Goal: Task Accomplishment & Management: Complete application form

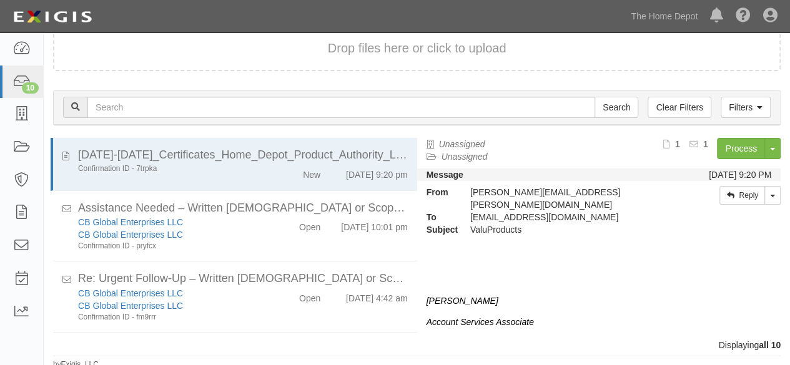
scroll to position [334, 0]
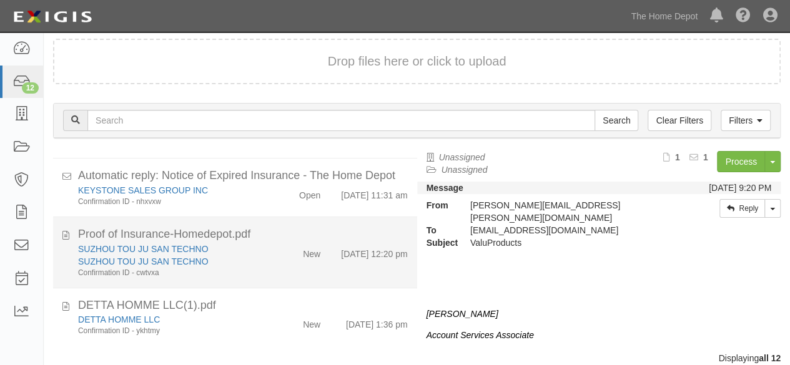
scroll to position [47, 0]
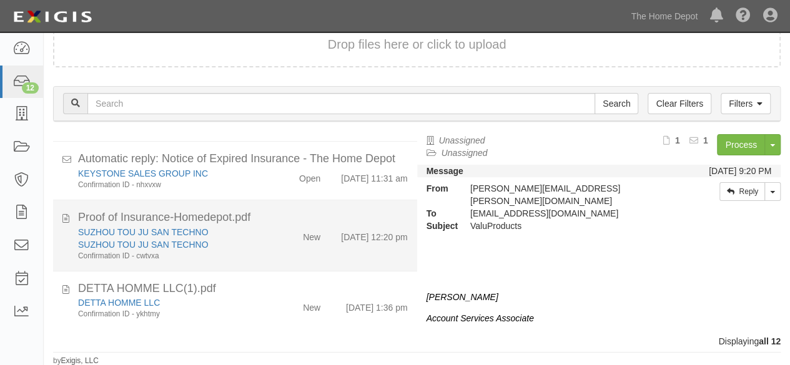
drag, startPoint x: 291, startPoint y: 241, endPoint x: 301, endPoint y: 239, distance: 10.2
click at [292, 242] on div "New" at bounding box center [301, 234] width 58 height 17
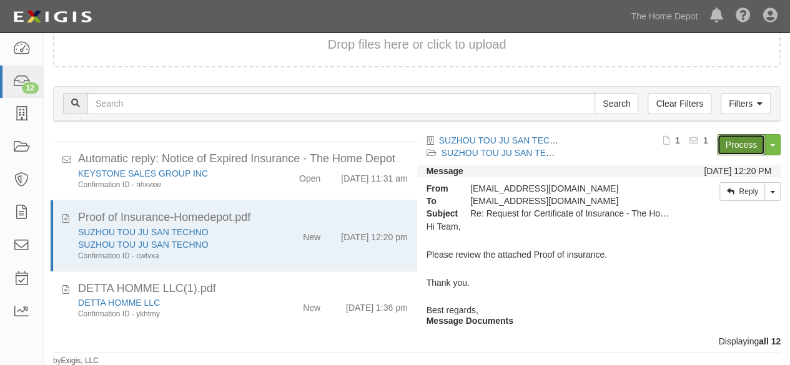
click at [729, 140] on link "Process" at bounding box center [741, 144] width 48 height 21
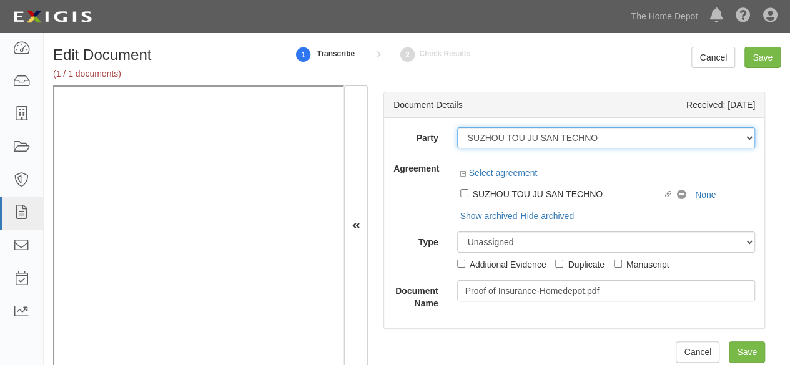
click at [601, 137] on select "1000576868 Ontario Inc. 10 STRAWBERRY STREET 115282 CANADA LTEE 11947907 Canada…" at bounding box center [606, 137] width 299 height 21
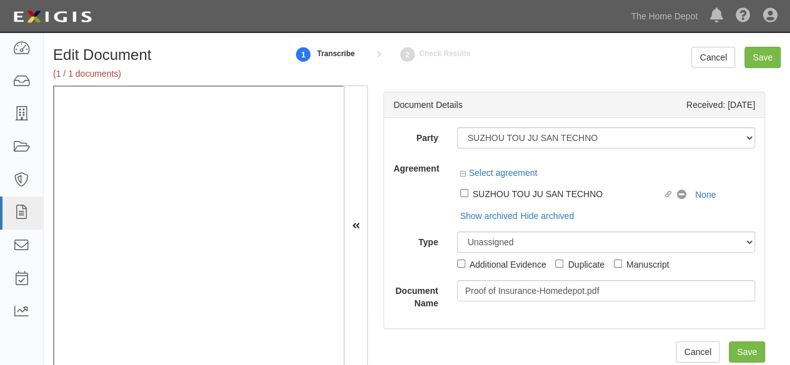
click at [610, 118] on div "Party 1000576868 Ontario Inc. 10 STRAWBERRY STREET 115282 CANADA LTEE 11947907 …" at bounding box center [574, 223] width 380 height 211
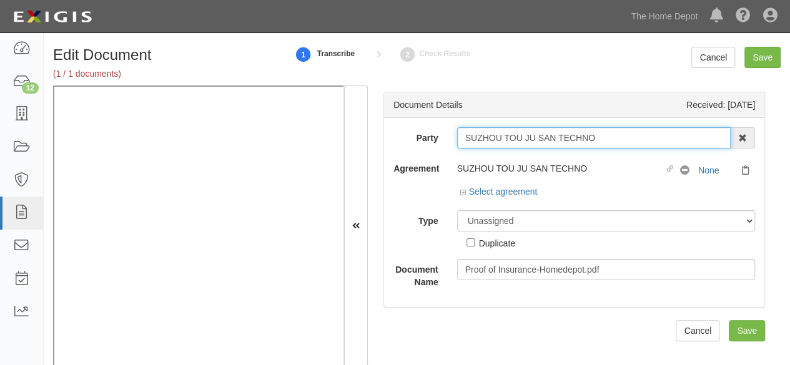
click at [606, 137] on input "SUZHOU TOU JU SAN TECHNO" at bounding box center [594, 137] width 274 height 21
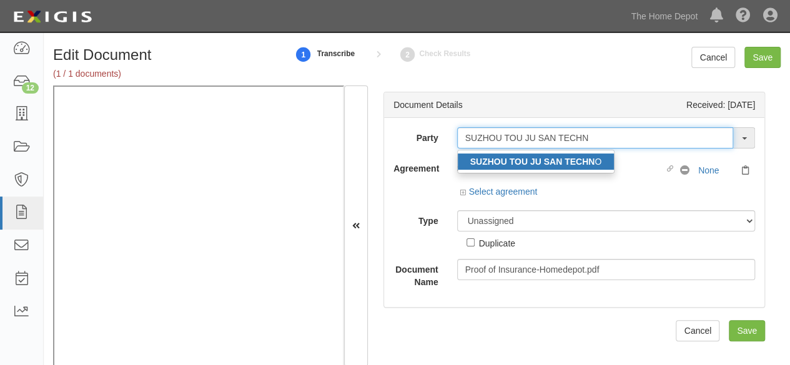
type input "SUZHOU TOU JU SAN TECHN"
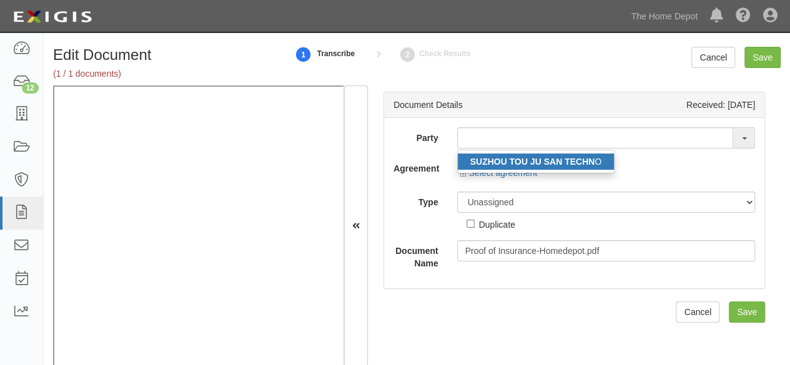
click at [543, 161] on strong "SUZHOU TOU JU SAN TECHN" at bounding box center [532, 162] width 125 height 10
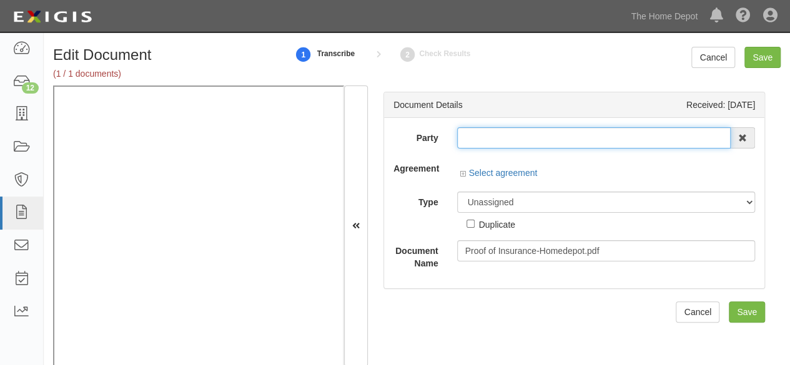
type input "SUZHOU TOU JU SAN TECHNO"
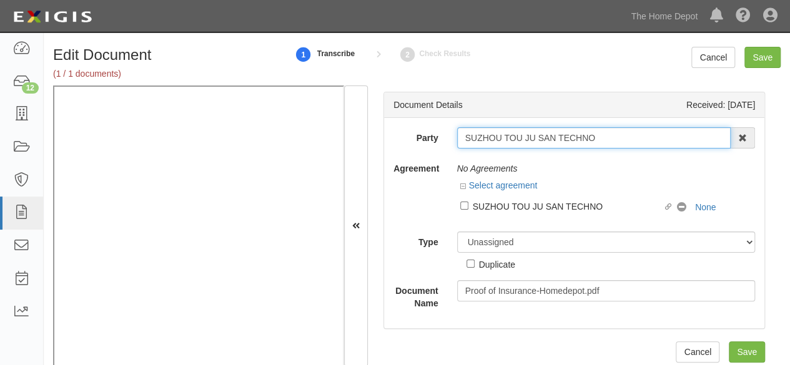
click at [512, 144] on input "SUZHOU TOU JU SAN TECHNO" at bounding box center [594, 137] width 274 height 21
click at [512, 143] on input "SUZHOU TOU JU SAN TECHNO" at bounding box center [594, 137] width 274 height 21
click at [517, 135] on input "SUZHOU TOU JU SAN TECHNO" at bounding box center [594, 137] width 274 height 21
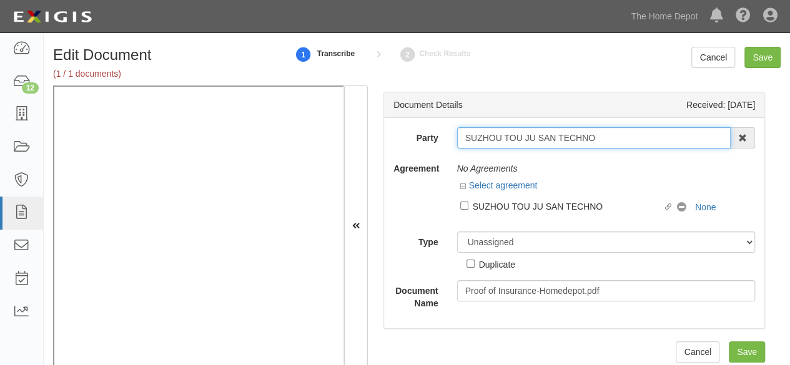
click at [517, 136] on input "SUZHOU TOU JU SAN TECHNO" at bounding box center [594, 137] width 274 height 21
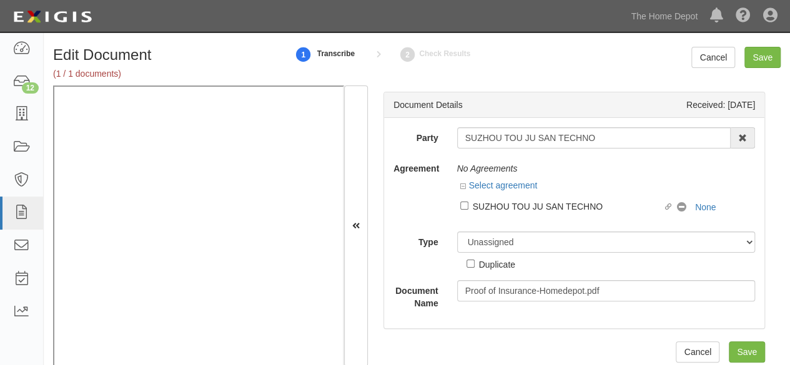
drag, startPoint x: 469, startPoint y: 205, endPoint x: 478, endPoint y: 238, distance: 34.2
click at [470, 206] on label "Linked agreement SUZHOU TOU JU SAN TECHNO Linked agreement" at bounding box center [568, 207] width 217 height 17
click at [469, 206] on input "Linked agreement SUZHOU TOU JU SAN TECHNO Linked agreement" at bounding box center [464, 206] width 8 height 8
checkbox input "true"
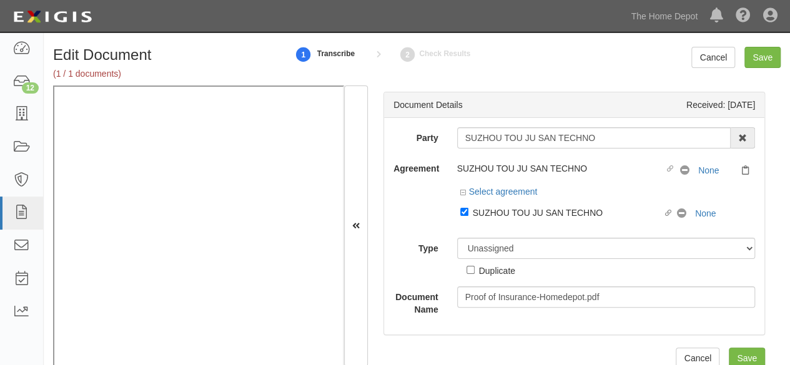
drag, startPoint x: 491, startPoint y: 229, endPoint x: 487, endPoint y: 156, distance: 73.8
click at [492, 227] on div "Party SUZHOU TOU JU SAN TECHNO SUZHOU TOU JU SAN TECHN O 1000576868 Ontario Inc…" at bounding box center [575, 221] width 362 height 189
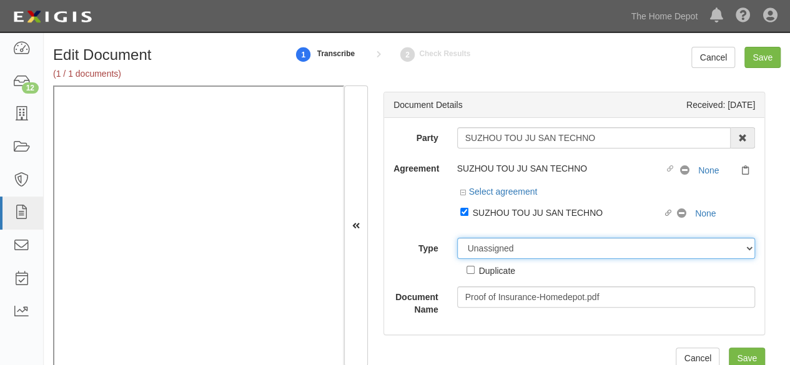
click at [492, 243] on select "Unassigned Binder Cancellation Notice Certificate Contract Endorsement Insuranc…" at bounding box center [606, 248] width 299 height 21
select select "CertificateDetail"
click at [457, 238] on select "Unassigned Binder Cancellation Notice Certificate Contract Endorsement Insuranc…" at bounding box center [606, 248] width 299 height 21
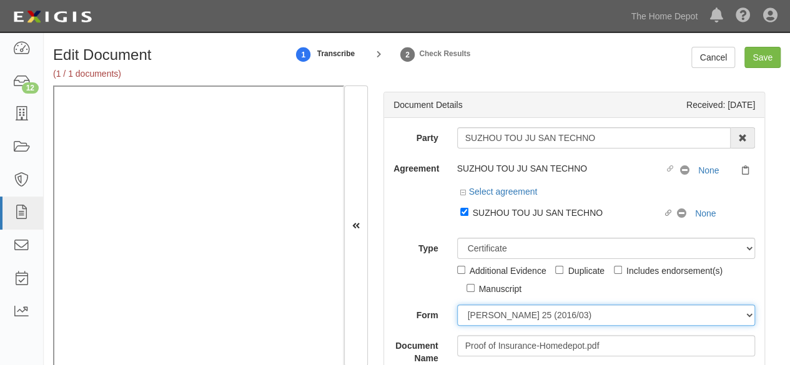
click at [486, 310] on select "ACORD 25 (2016/03) ACORD 101 ACORD 855 NY (2014/05) General" at bounding box center [606, 315] width 299 height 21
select select "GeneralFormDetail"
click at [457, 305] on select "ACORD 25 (2016/03) ACORD 101 ACORD 855 NY (2014/05) General" at bounding box center [606, 315] width 299 height 21
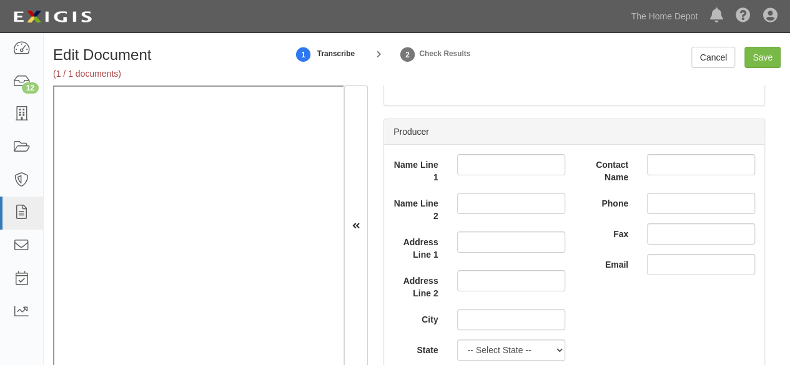
scroll to position [312, 0]
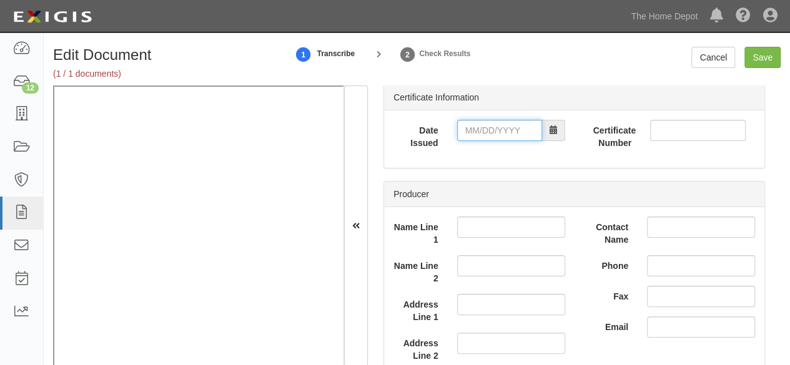
drag, startPoint x: 481, startPoint y: 129, endPoint x: 462, endPoint y: 126, distance: 19.0
click at [481, 129] on input "Date Issued" at bounding box center [499, 130] width 85 height 21
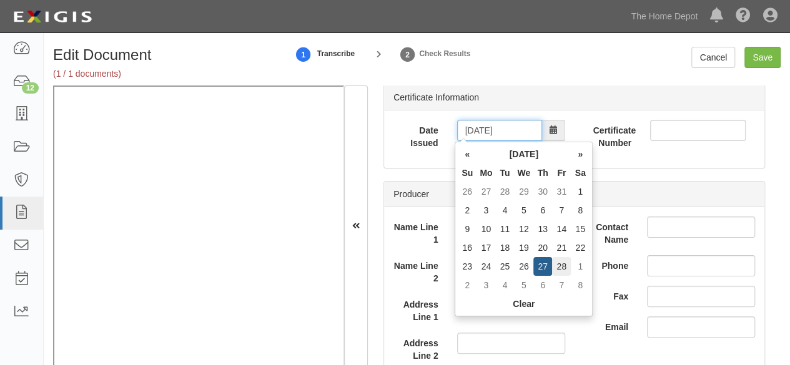
type input "02/28/2025"
click at [564, 267] on td "28" at bounding box center [561, 266] width 19 height 19
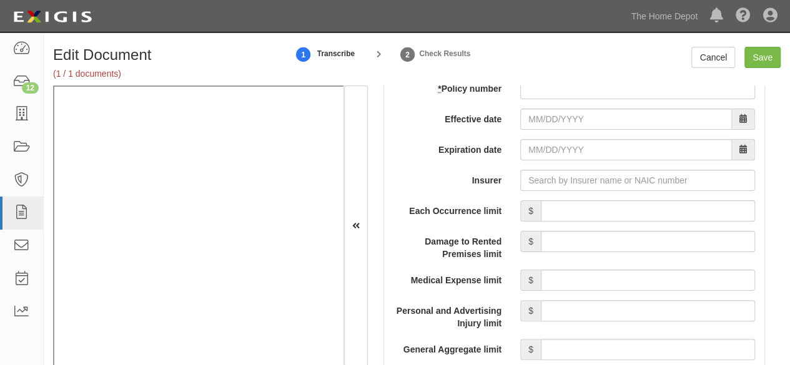
scroll to position [1000, 0]
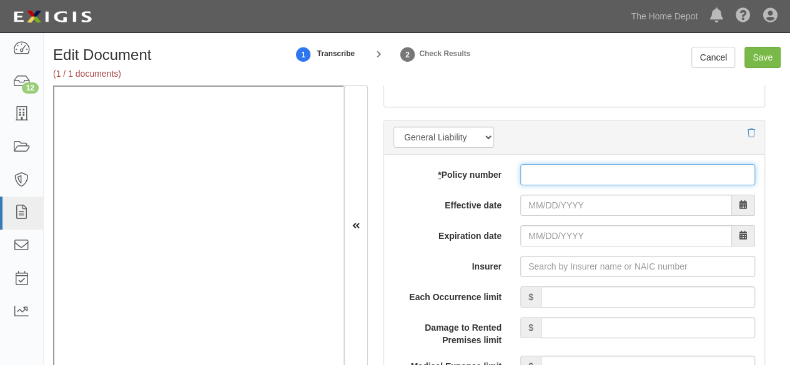
click at [529, 172] on input "* Policy number" at bounding box center [637, 174] width 235 height 21
paste input "TZAI20254419"
click at [590, 174] on input "TZAI20254419" at bounding box center [637, 174] width 235 height 21
paste input "0000000266"
type input "TZAI202544190000000266"
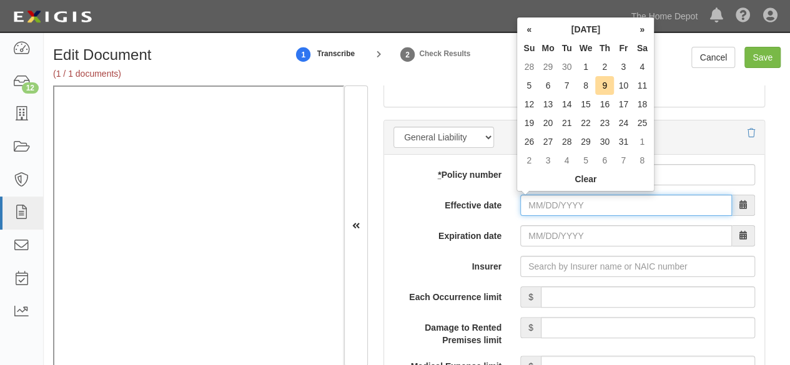
click at [539, 208] on input "Effective date" at bounding box center [626, 205] width 212 height 21
type input "02/26/2025"
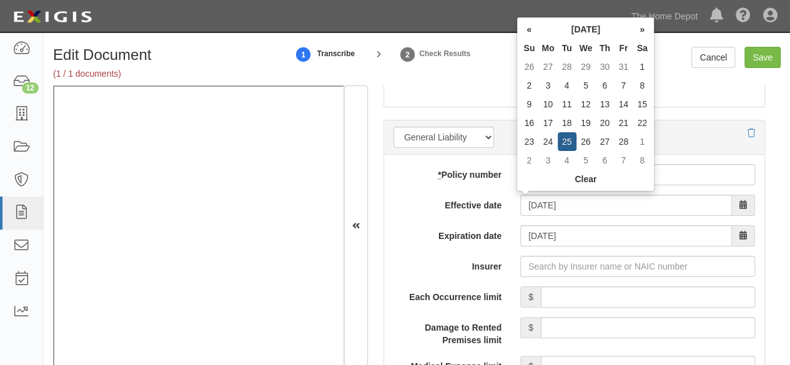
drag, startPoint x: 586, startPoint y: 142, endPoint x: 563, endPoint y: 199, distance: 61.9
click at [585, 149] on td "26" at bounding box center [586, 141] width 19 height 19
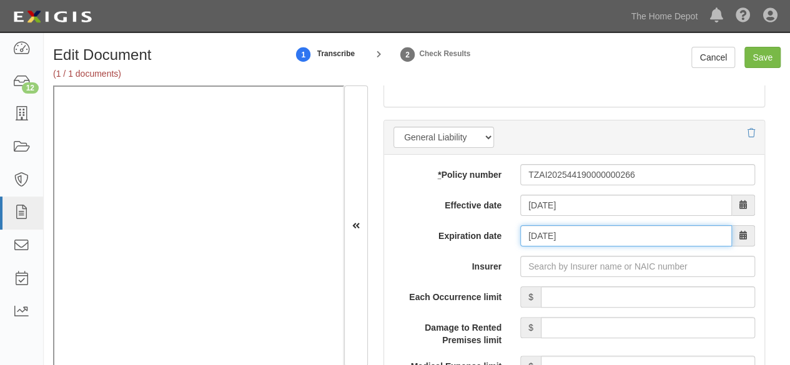
drag, startPoint x: 545, startPoint y: 232, endPoint x: 551, endPoint y: 224, distance: 9.9
click at [545, 231] on input "02/26/2026" at bounding box center [626, 236] width 212 height 21
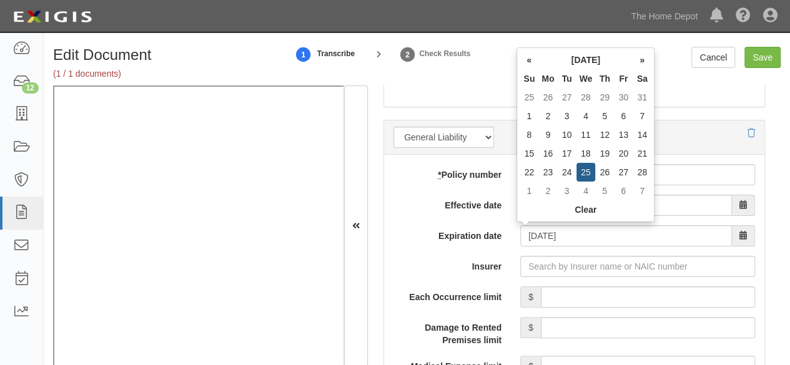
drag, startPoint x: 584, startPoint y: 172, endPoint x: 595, endPoint y: 213, distance: 42.0
click at [584, 173] on td "25" at bounding box center [586, 172] width 19 height 19
type input "02/25/2026"
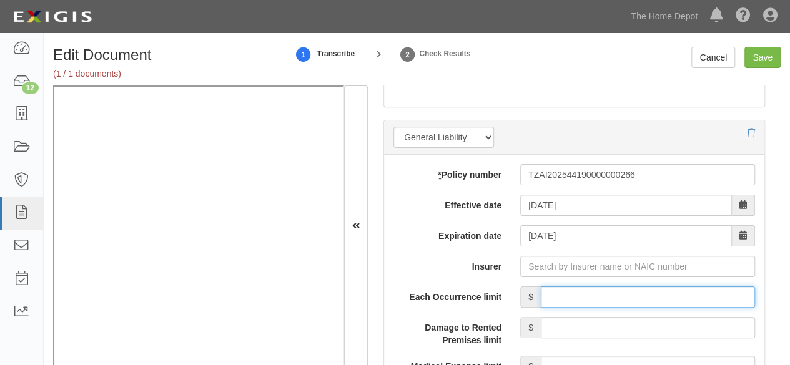
click at [588, 290] on input "Each Occurrence limit" at bounding box center [648, 297] width 214 height 21
type input "2,000,000"
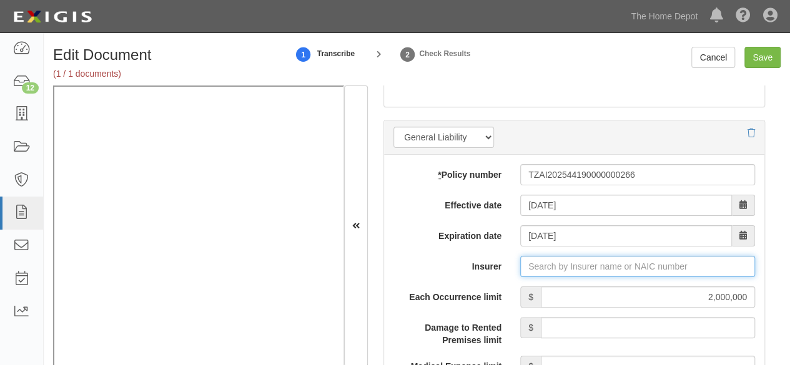
click at [565, 262] on input "Insurer" at bounding box center [637, 266] width 235 height 21
paste input "PICC Property and Casualty Company Limited DongguanBranch"
type input "P"
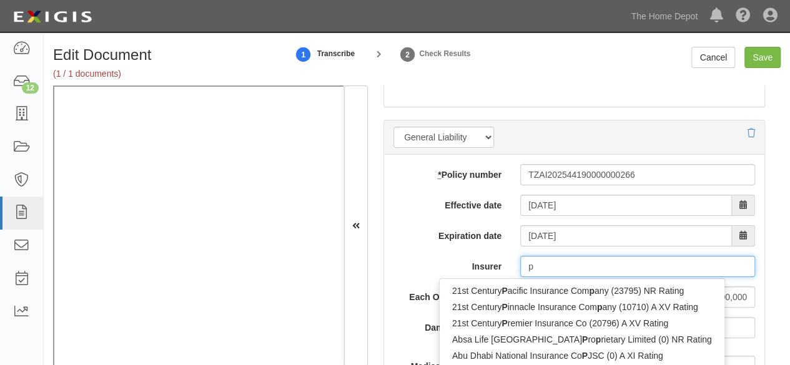
type input "pi"
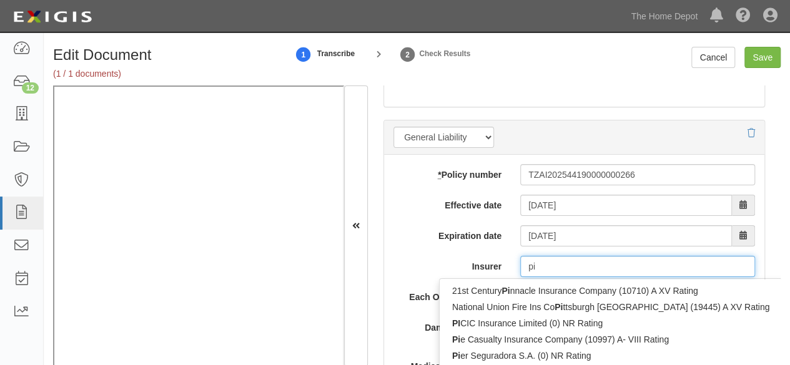
type input "picIC Insurance Limited (0) NR Rating"
type input "pic"
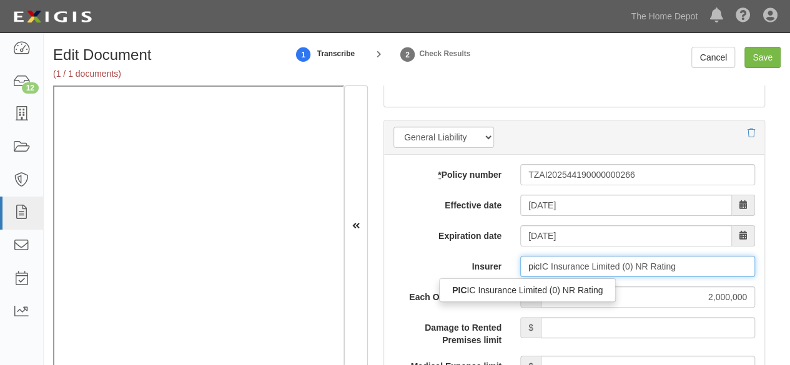
type input "picc"
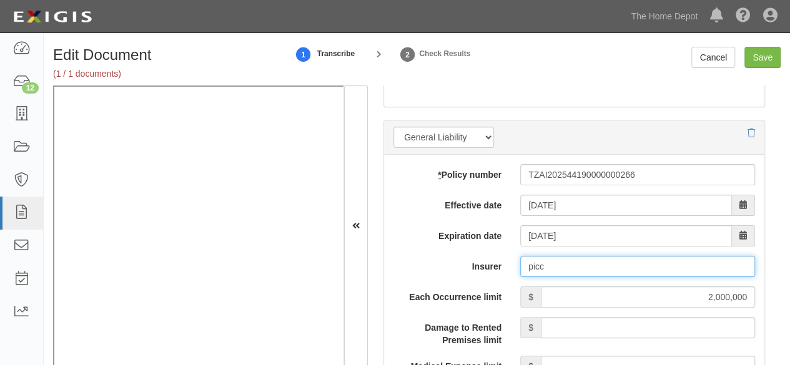
type input "picIC Insurance Limited (0) NR Rating"
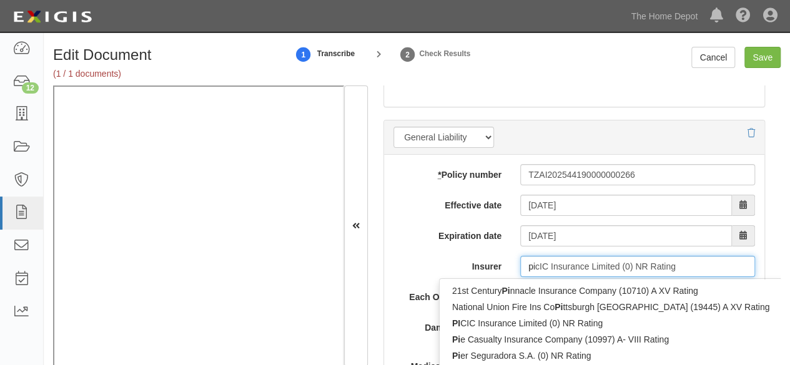
type input "p"
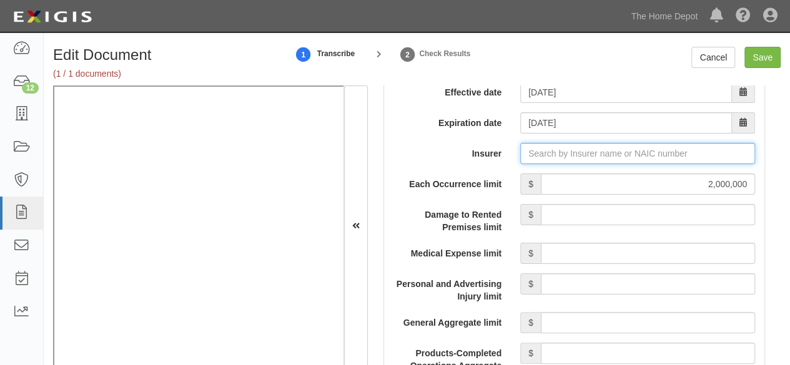
scroll to position [1125, 0]
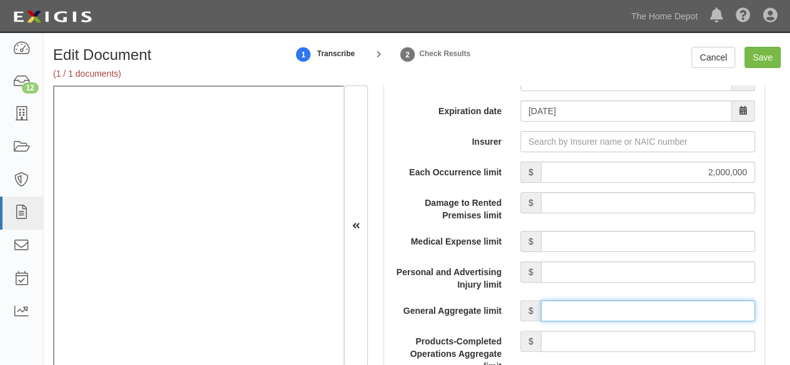
click at [593, 305] on input "General Aggregate limit" at bounding box center [648, 310] width 214 height 21
type input "2,000,000"
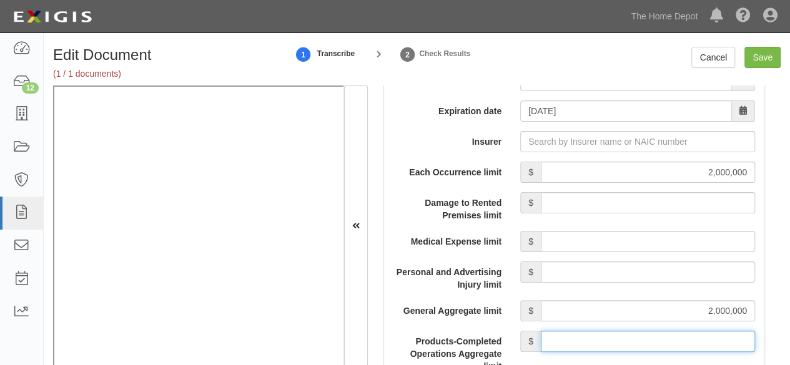
drag, startPoint x: 616, startPoint y: 343, endPoint x: 618, endPoint y: 329, distance: 14.0
click at [617, 337] on input "Products-Completed Operations Aggregate limit" at bounding box center [648, 341] width 214 height 21
type input "2,000,000"
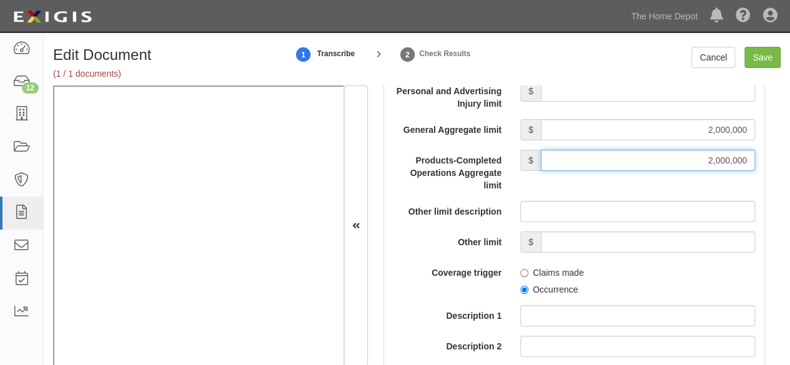
scroll to position [1312, 0]
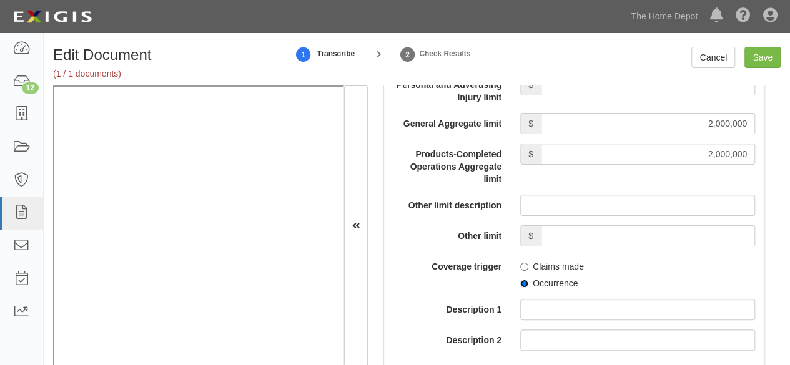
click at [520, 284] on input "Occurrence" at bounding box center [524, 284] width 8 height 8
radio input "true"
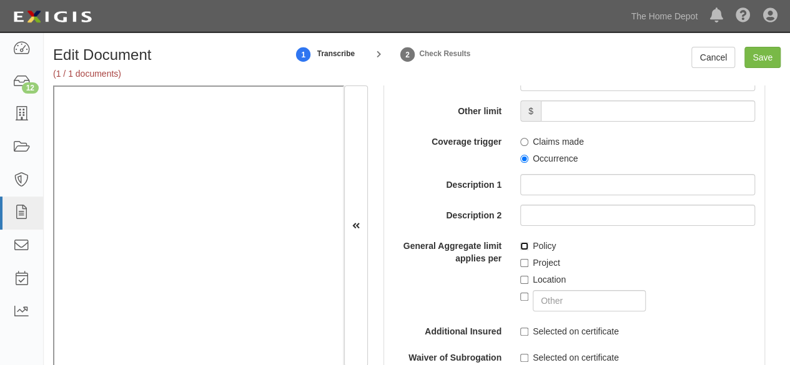
click at [523, 244] on input "Policy" at bounding box center [524, 246] width 8 height 8
checkbox input "true"
click at [759, 59] on input "Save" at bounding box center [763, 57] width 36 height 21
type input "2000000"
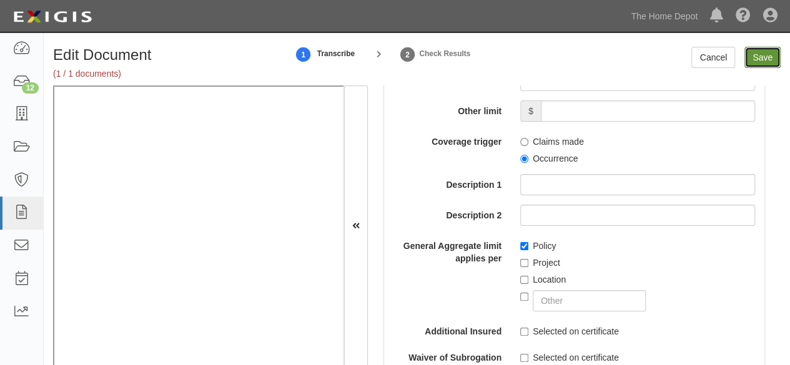
type input "2000000"
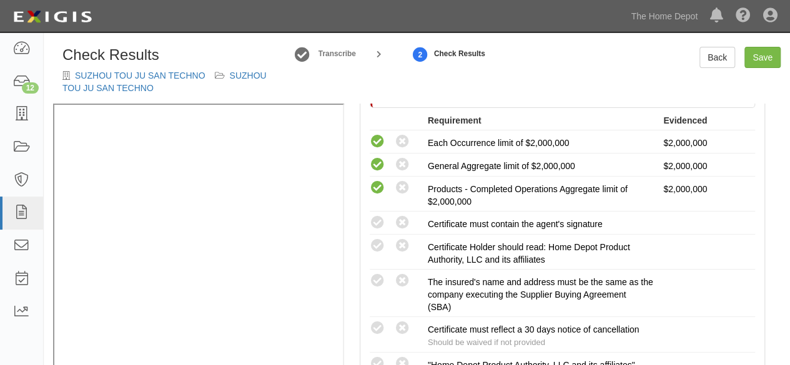
scroll to position [312, 0]
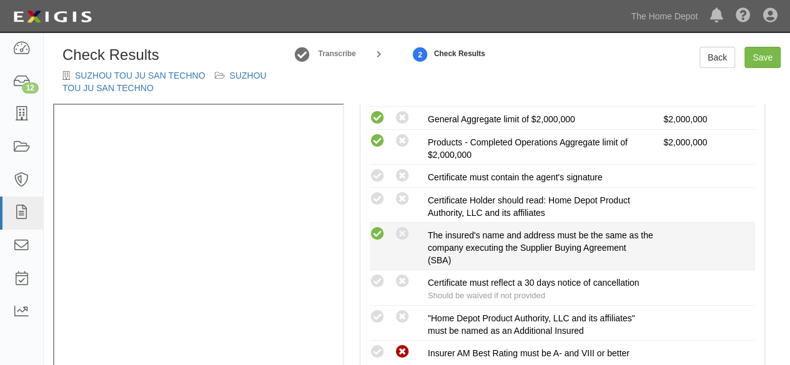
drag, startPoint x: 377, startPoint y: 234, endPoint x: 370, endPoint y: 236, distance: 7.3
click at [377, 234] on icon at bounding box center [378, 235] width 16 height 16
radio input "true"
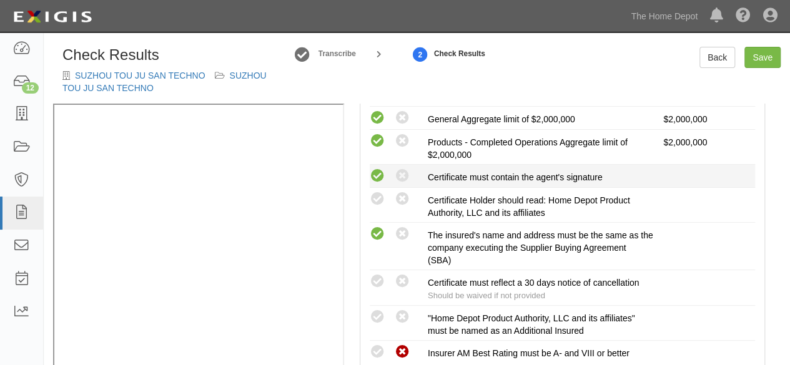
click at [382, 177] on icon at bounding box center [378, 177] width 16 height 16
radio input "true"
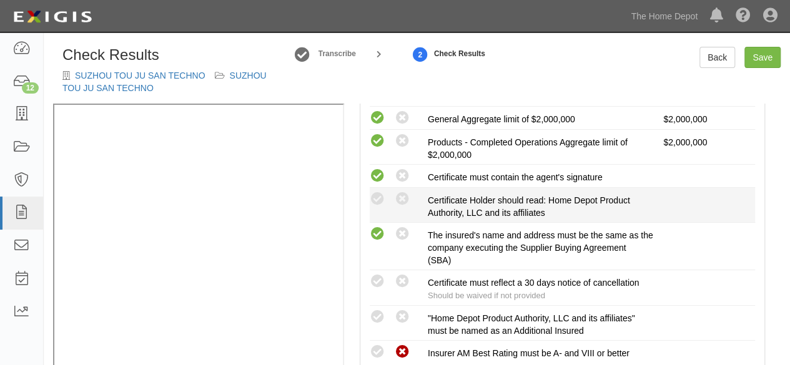
drag, startPoint x: 385, startPoint y: 188, endPoint x: 387, endPoint y: 197, distance: 9.6
click at [386, 191] on li "Compliant Waived: Non-Compliant Certificate Holder should read: Home Depot Prod…" at bounding box center [562, 205] width 385 height 35
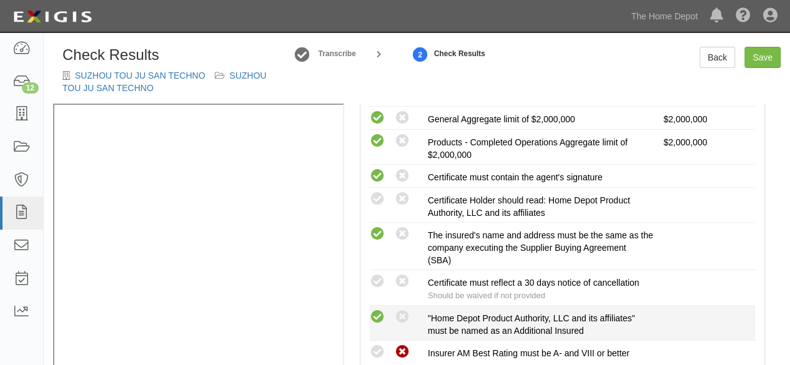
click at [379, 313] on icon at bounding box center [378, 318] width 16 height 16
radio input "true"
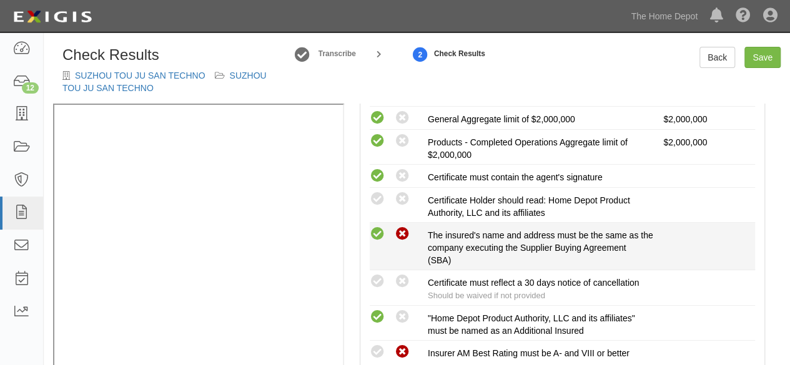
drag, startPoint x: 380, startPoint y: 277, endPoint x: 397, endPoint y: 232, distance: 48.0
click at [380, 278] on icon at bounding box center [378, 282] width 16 height 16
radio input "true"
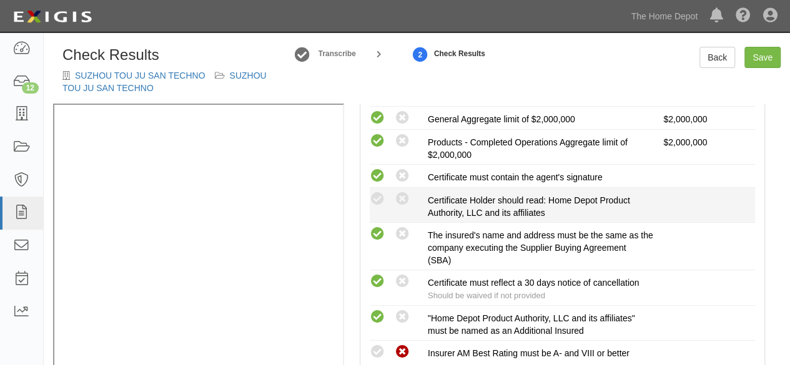
click at [384, 197] on icon at bounding box center [378, 200] width 16 height 16
radio input "true"
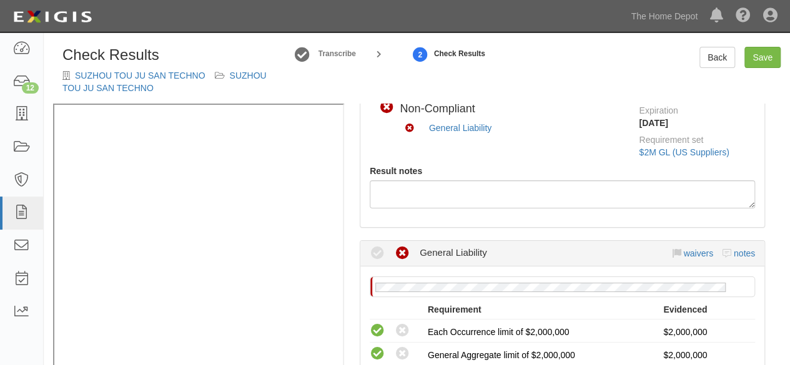
scroll to position [62, 0]
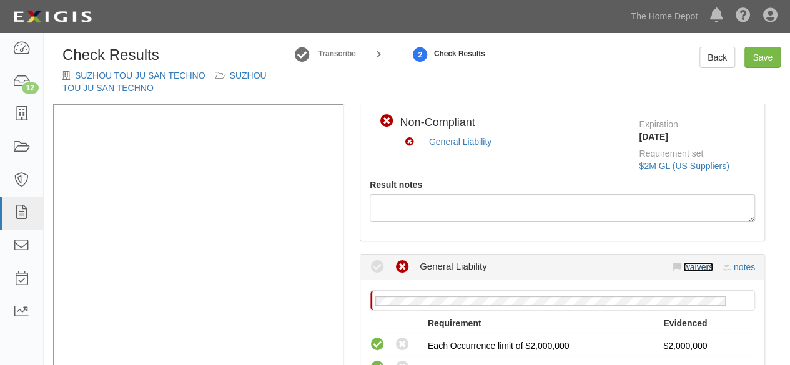
click at [683, 267] on link "waivers" at bounding box center [697, 267] width 29 height 10
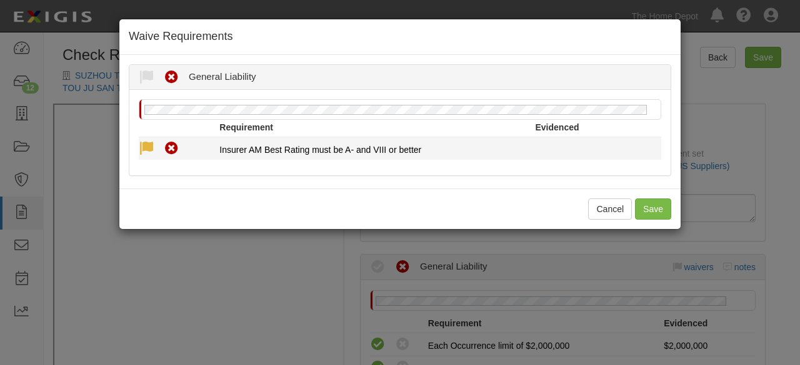
click at [146, 147] on icon at bounding box center [147, 149] width 16 height 16
radio input "true"
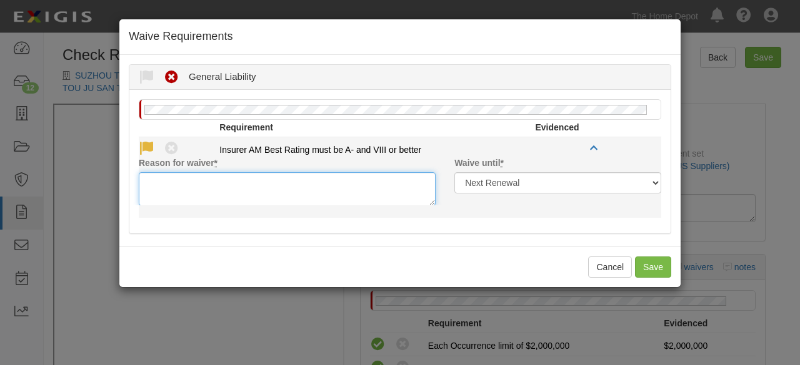
click at [166, 193] on textarea "Reason for waiver *" at bounding box center [287, 189] width 297 height 34
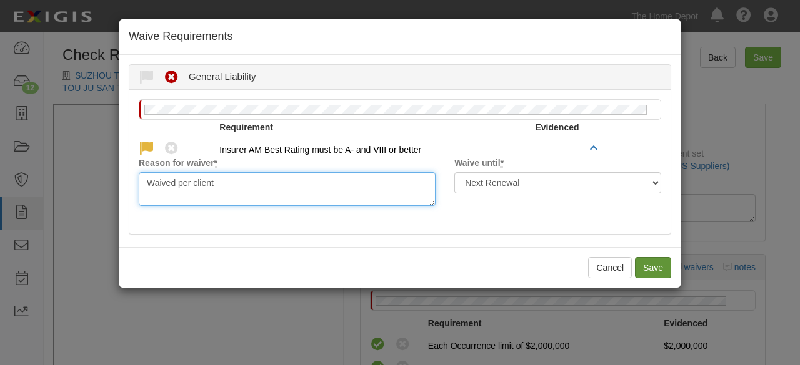
type textarea "Waived per client"
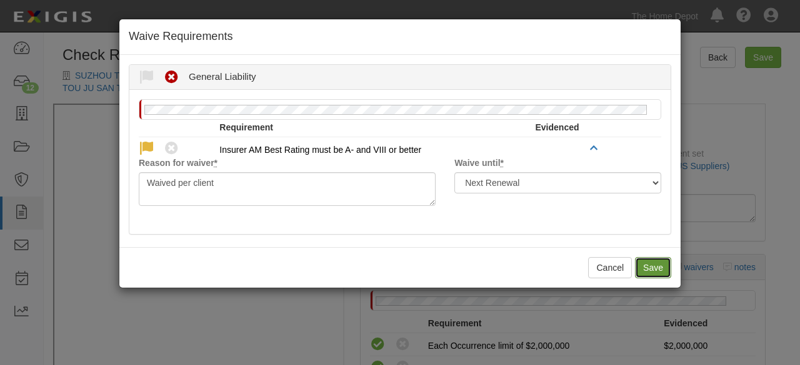
click at [649, 268] on button "Save" at bounding box center [653, 267] width 36 height 21
radio input "true"
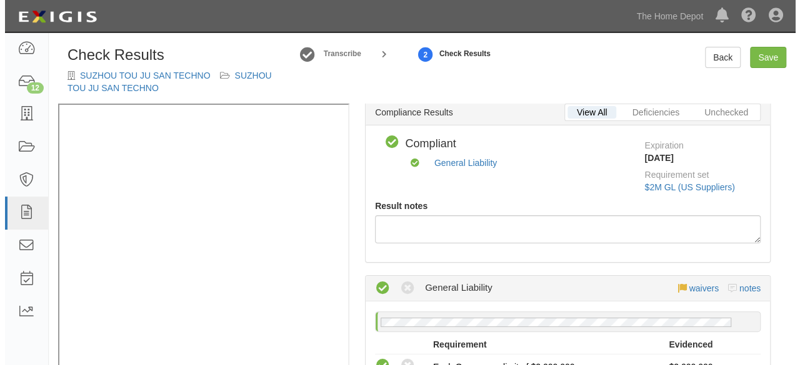
scroll to position [0, 0]
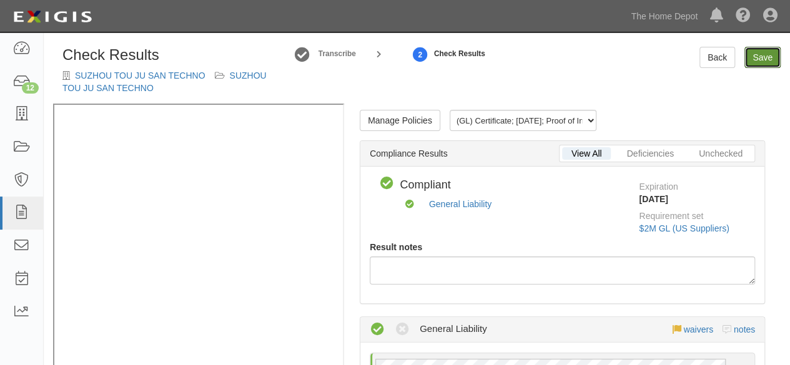
drag, startPoint x: 762, startPoint y: 54, endPoint x: 758, endPoint y: 66, distance: 12.6
click at [762, 55] on link "Save" at bounding box center [763, 57] width 36 height 21
radio input "true"
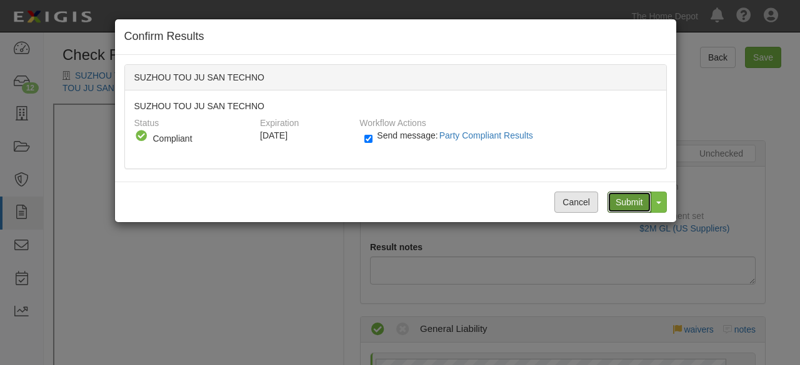
drag, startPoint x: 632, startPoint y: 199, endPoint x: 595, endPoint y: 192, distance: 37.6
click at [631, 199] on input "Submit" at bounding box center [629, 202] width 44 height 21
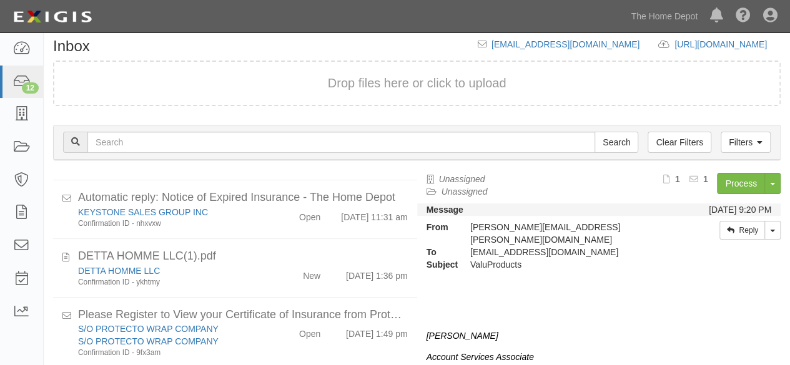
scroll to position [92, 0]
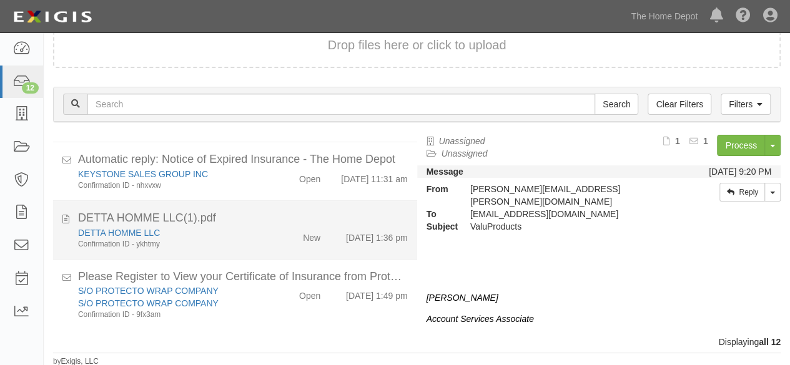
click at [261, 239] on div "DETTA HOMME LLC Confirmation ID - ykhtmy" at bounding box center [170, 238] width 203 height 23
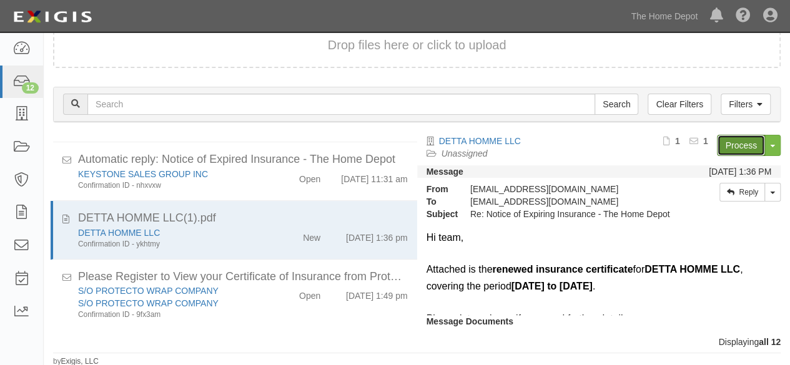
click at [722, 148] on link "Process" at bounding box center [741, 145] width 48 height 21
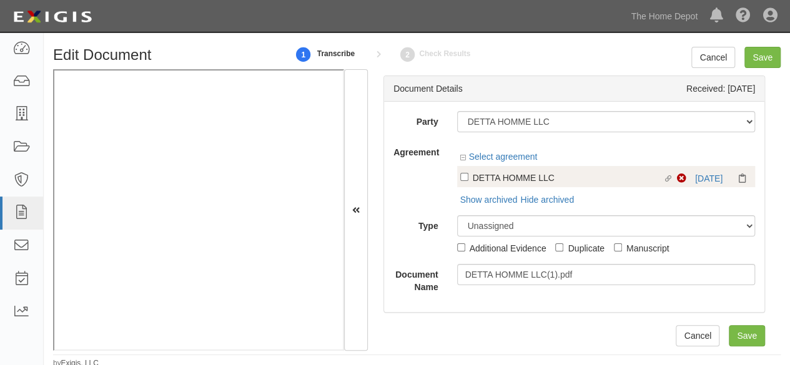
click at [703, 183] on div "Non-Compliant [DATE]" at bounding box center [714, 178] width 75 height 12
click at [703, 179] on link "10/9/25" at bounding box center [708, 179] width 27 height 10
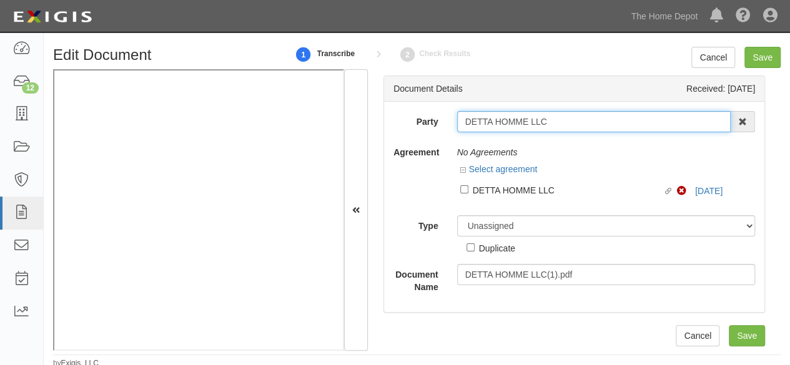
click at [477, 115] on input "DETTA HOMME LLC" at bounding box center [594, 121] width 274 height 21
click at [477, 114] on input "DETTA HOMME LLC" at bounding box center [594, 121] width 274 height 21
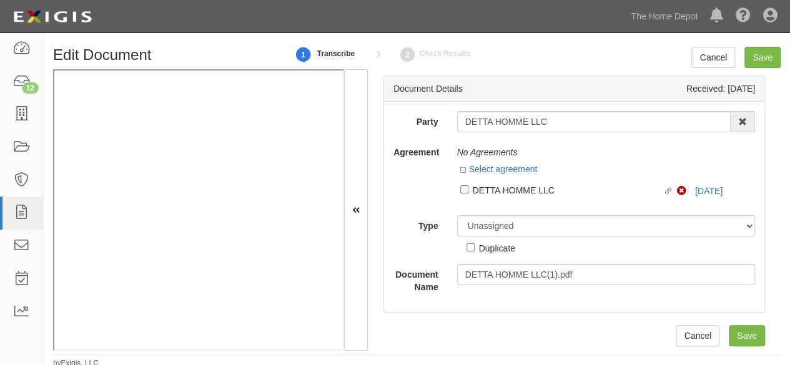
drag, startPoint x: 496, startPoint y: 188, endPoint x: 470, endPoint y: 220, distance: 40.9
click at [496, 189] on div "DETTA HOMME LLC" at bounding box center [568, 190] width 191 height 14
click at [469, 189] on input "Linked agreement DETTA HOMME LLC Linked agreement" at bounding box center [464, 190] width 8 height 8
checkbox input "true"
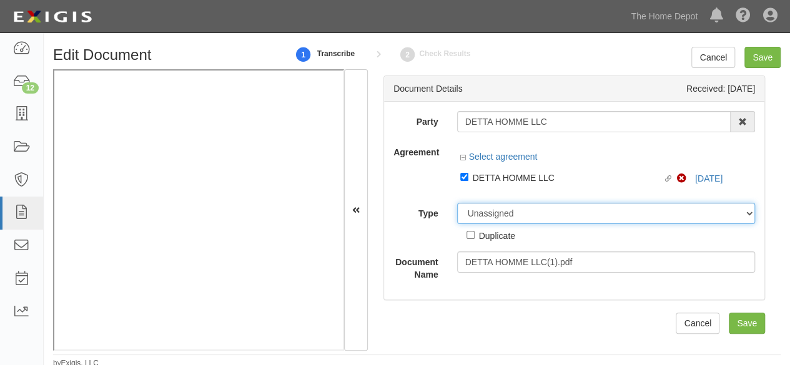
click at [475, 215] on div "Party DETTA HOMME LLC 1000576868 Ontario Inc. 10 STRAWBERRY STREET 115282 CANAD…" at bounding box center [575, 196] width 362 height 170
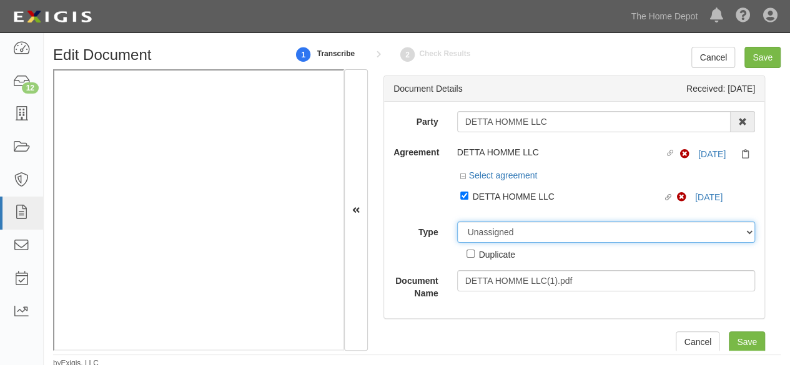
select select "CertificateDetail"
click at [457, 222] on select "Unassigned Binder Cancellation Notice Certificate Contract Endorsement Insuranc…" at bounding box center [606, 232] width 299 height 21
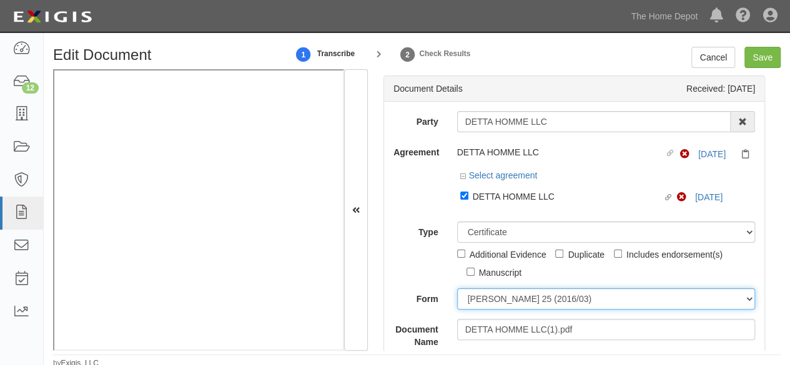
click at [484, 295] on select "ACORD 25 (2016/03) ACORD 101 ACORD 855 NY (2014/05) General" at bounding box center [606, 299] width 299 height 21
select select "GeneralFormDetail"
click at [457, 289] on select "ACORD 25 (2016/03) ACORD 101 ACORD 855 NY (2014/05) General" at bounding box center [606, 299] width 299 height 21
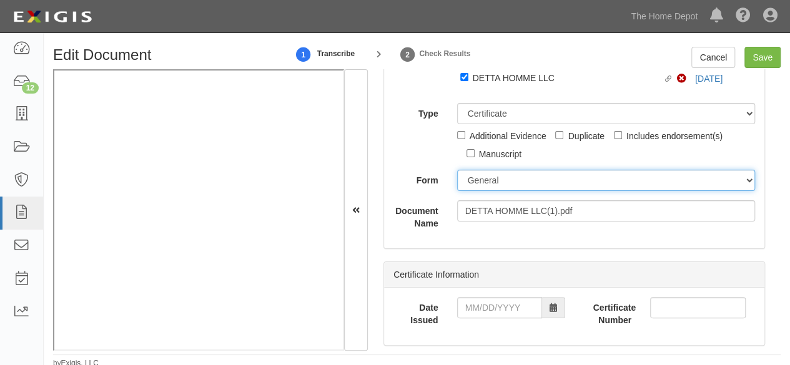
scroll to position [125, 0]
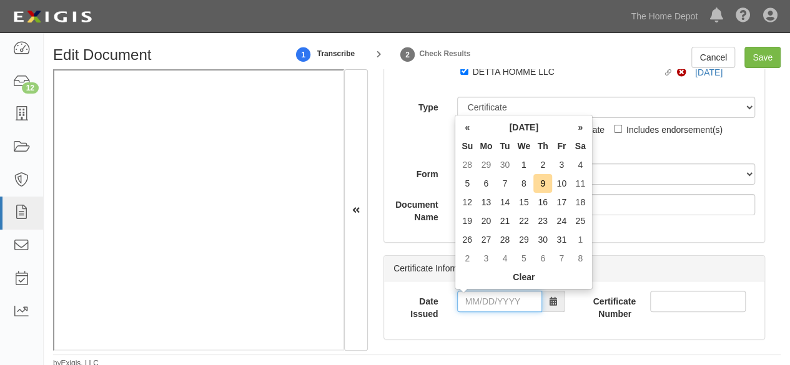
click at [486, 307] on input "Date Issued" at bounding box center [499, 301] width 85 height 21
click at [541, 188] on td "9" at bounding box center [543, 183] width 19 height 19
type input "10/09/2025"
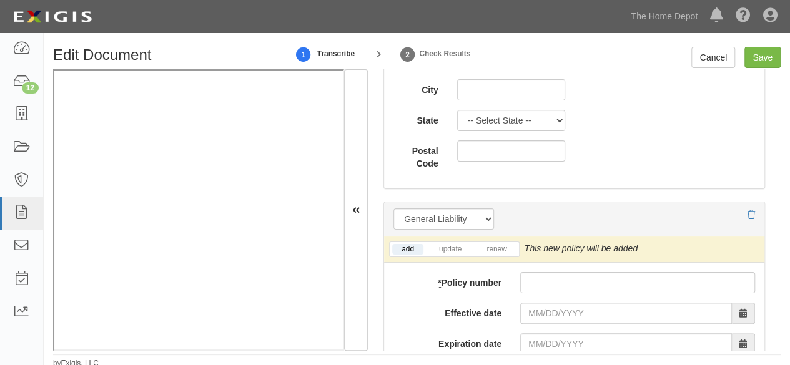
scroll to position [1000, 0]
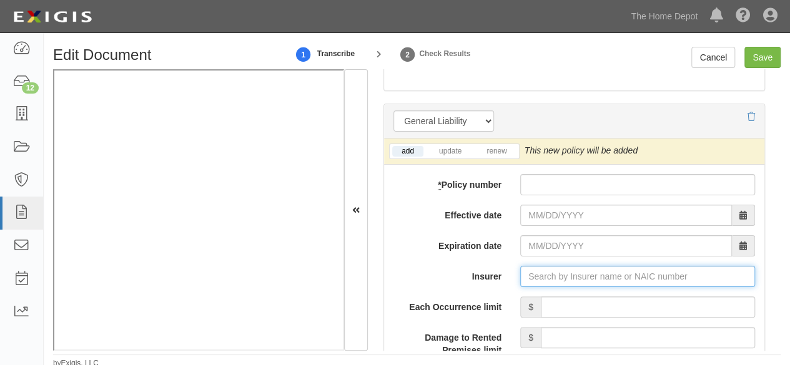
click at [534, 275] on input "Insurer" at bounding box center [637, 276] width 235 height 21
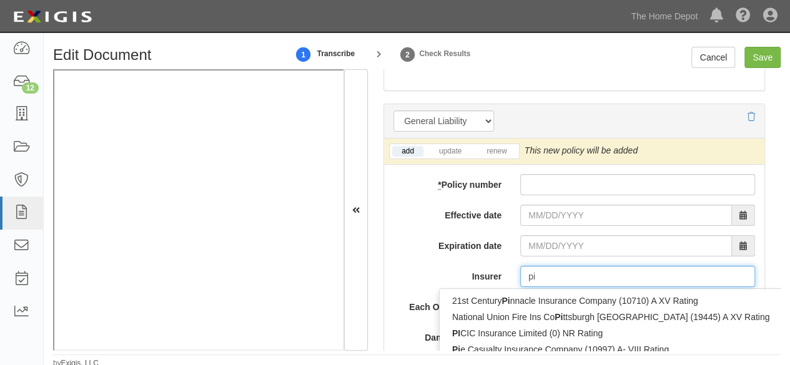
type input "pin"
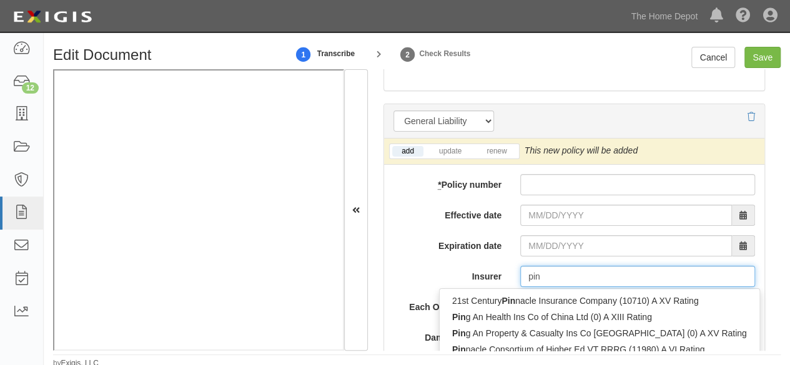
type input "ping An Health Ins Co of China Ltd (0) A XIII Rating"
type input "ping"
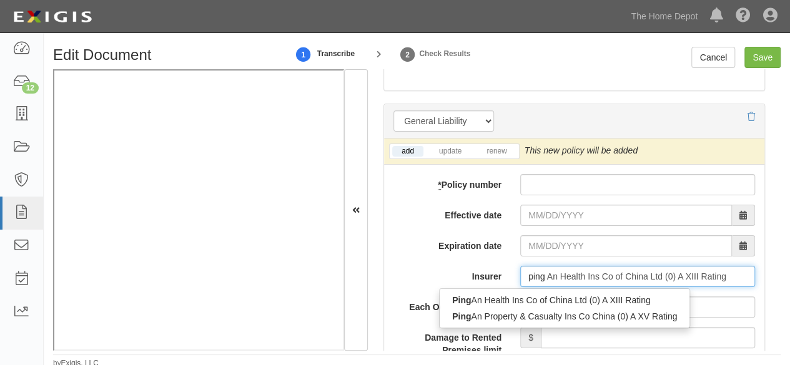
click at [549, 318] on div "Ping An Property & Casualty Ins Co China (0) A XV Rating" at bounding box center [565, 317] width 250 height 16
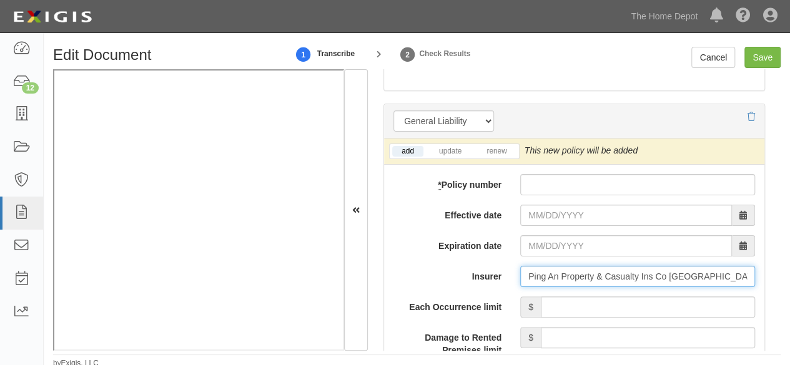
type input "Ping An Property & Casualty Ins Co China (0) A XV Rating"
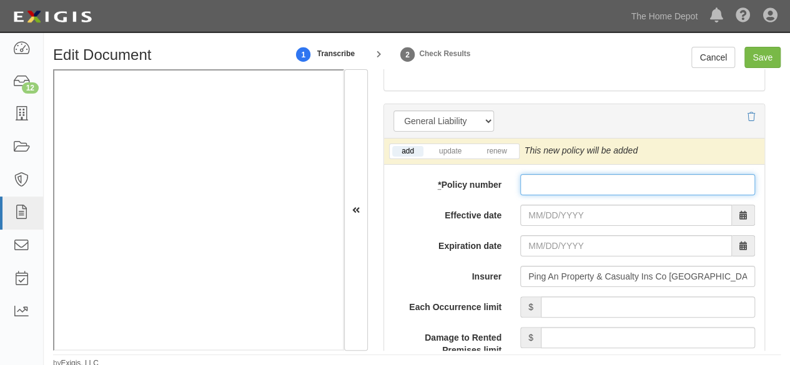
click at [556, 184] on input "* Policy number" at bounding box center [637, 184] width 235 height 21
paste input "10520006800114642446"
type input "10520006800114642446"
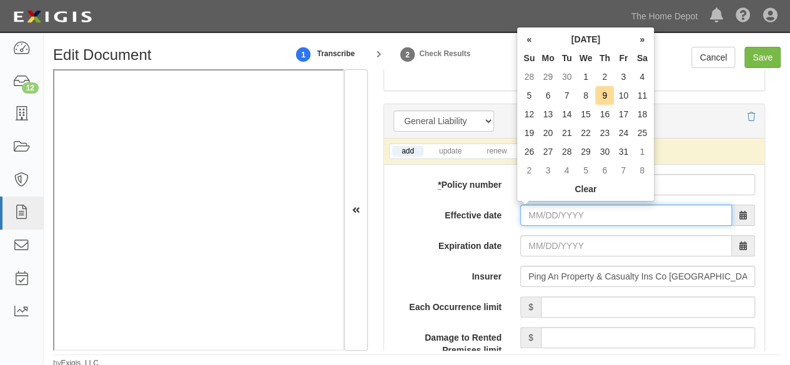
click at [532, 211] on input "Effective date" at bounding box center [626, 215] width 212 height 21
drag, startPoint x: 569, startPoint y: 93, endPoint x: 564, endPoint y: 124, distance: 31.0
click at [569, 94] on td "7" at bounding box center [567, 95] width 19 height 19
type input "10/07/2025"
type input "10/07/2026"
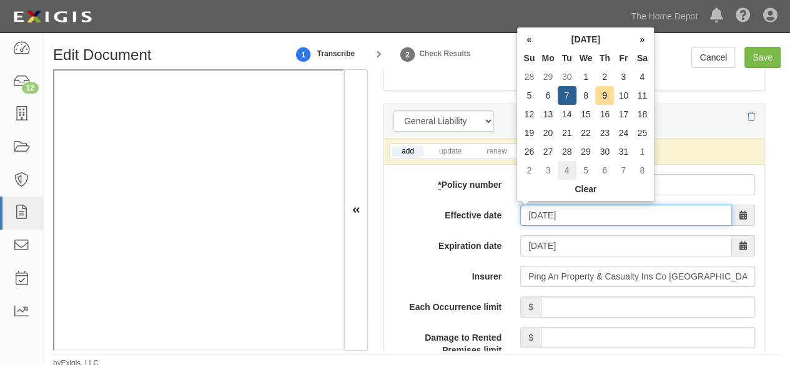
drag, startPoint x: 545, startPoint y: 213, endPoint x: 566, endPoint y: 170, distance: 48.1
click at [547, 209] on input "10/07/2025" at bounding box center [626, 215] width 212 height 21
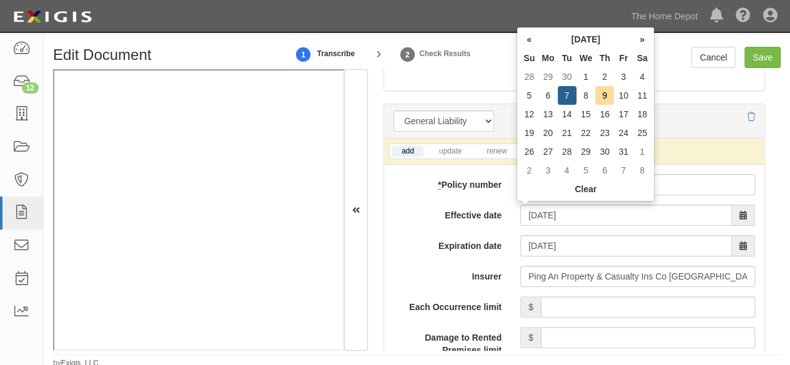
drag, startPoint x: 588, startPoint y: 94, endPoint x: 576, endPoint y: 118, distance: 26.8
click at [588, 96] on td "8" at bounding box center [586, 95] width 19 height 19
type input "10/08/2025"
type input "10/08/2026"
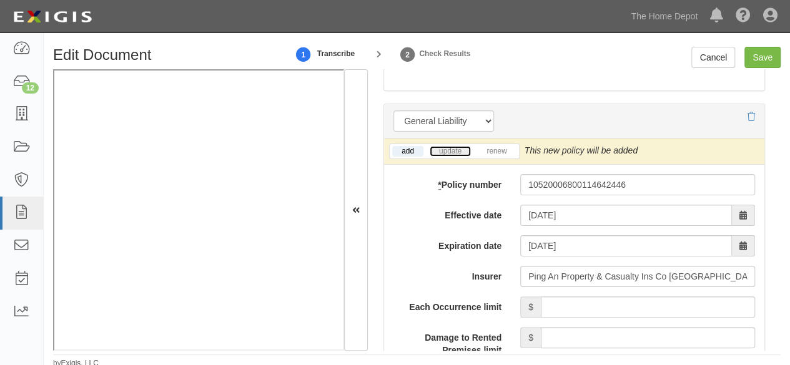
drag, startPoint x: 455, startPoint y: 145, endPoint x: 486, endPoint y: 142, distance: 30.8
click at [455, 146] on link "update" at bounding box center [450, 151] width 41 height 11
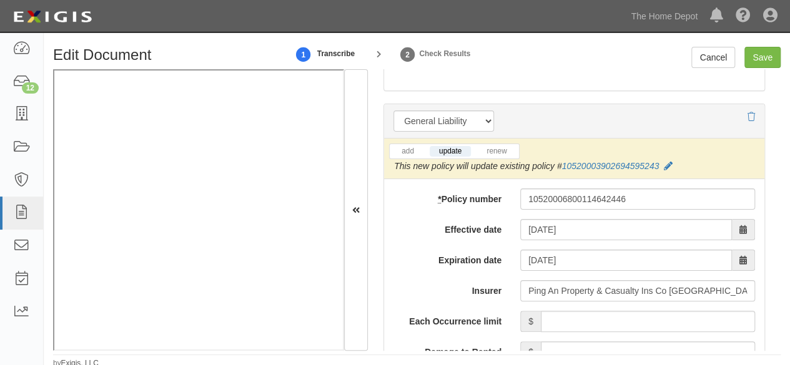
drag, startPoint x: 668, startPoint y: 159, endPoint x: 623, endPoint y: 148, distance: 46.2
click at [668, 162] on icon at bounding box center [668, 166] width 9 height 9
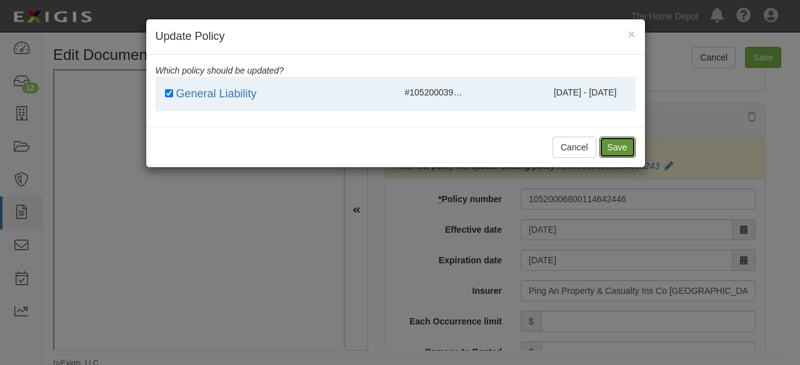
drag, startPoint x: 623, startPoint y: 148, endPoint x: 633, endPoint y: 173, distance: 26.9
click at [623, 151] on button "Save" at bounding box center [617, 147] width 36 height 21
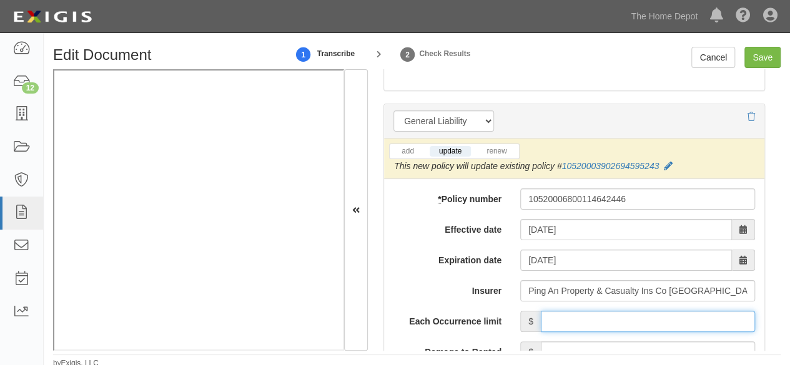
click at [631, 317] on input "Each Occurrence limit" at bounding box center [648, 321] width 214 height 21
type input "8,000,000"
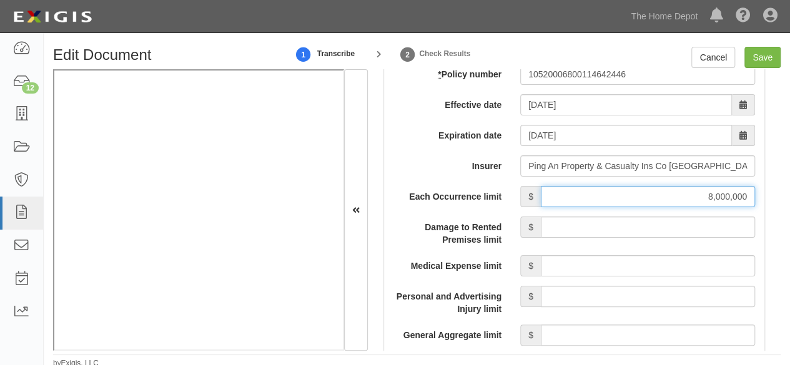
scroll to position [1187, 0]
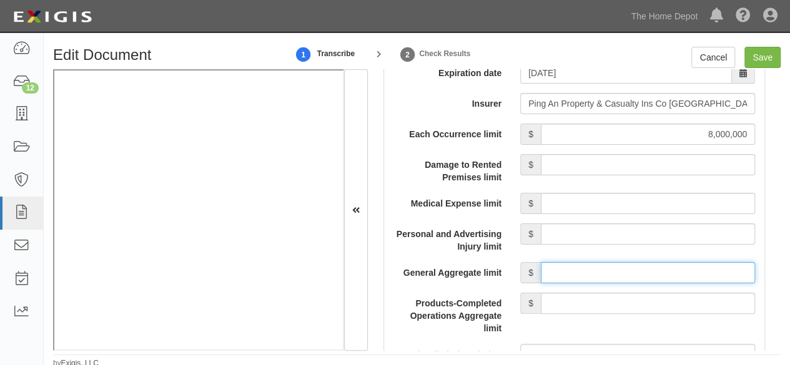
click at [604, 276] on input "General Aggregate limit" at bounding box center [648, 272] width 214 height 21
type input "8,000,000"
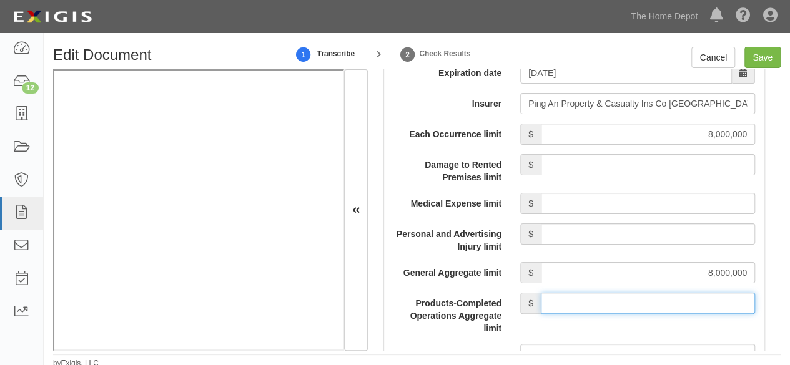
drag, startPoint x: 612, startPoint y: 299, endPoint x: 615, endPoint y: 293, distance: 6.7
click at [615, 293] on input "Products-Completed Operations Aggregate limit" at bounding box center [648, 303] width 214 height 21
type input "8,000,000"
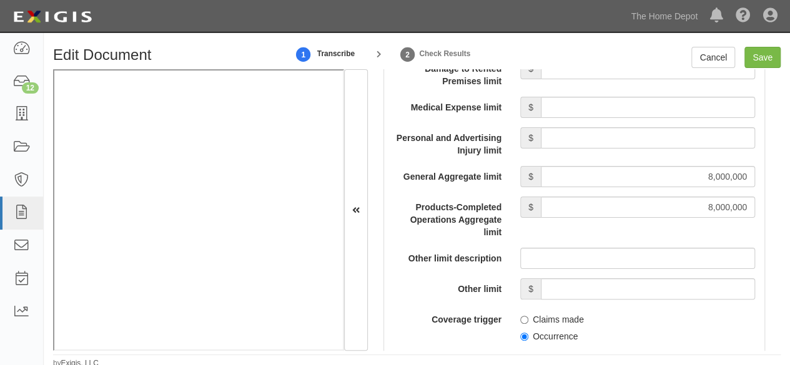
scroll to position [1312, 0]
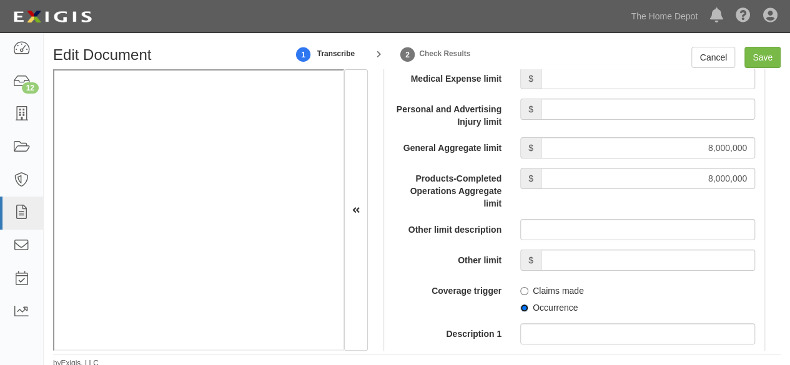
drag, startPoint x: 520, startPoint y: 305, endPoint x: 522, endPoint y: 299, distance: 6.4
click at [520, 306] on input "Occurrence" at bounding box center [524, 308] width 8 height 8
radio input "true"
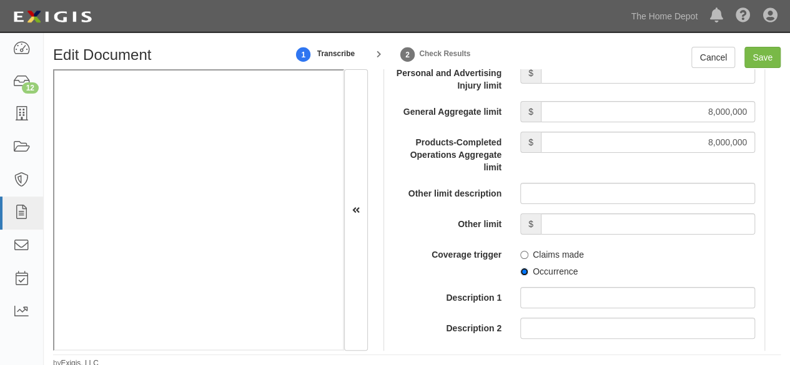
scroll to position [1374, 0]
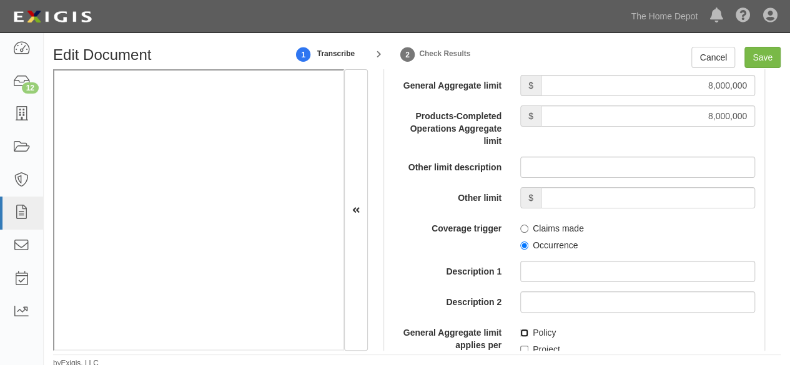
drag, startPoint x: 520, startPoint y: 329, endPoint x: 467, endPoint y: 319, distance: 53.4
click at [520, 329] on input "Policy" at bounding box center [524, 333] width 8 height 8
checkbox input "true"
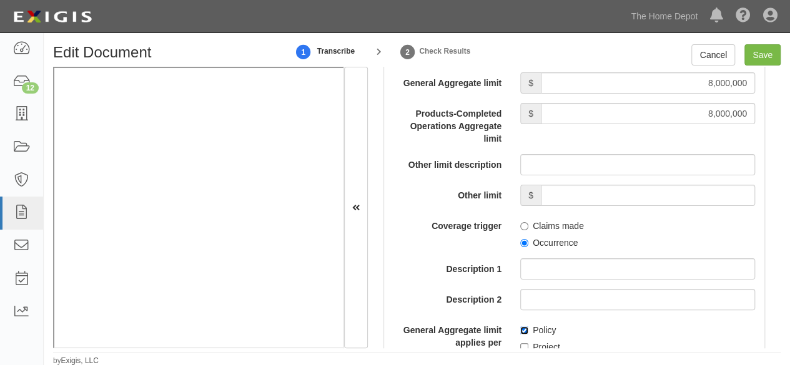
scroll to position [3, 0]
click at [758, 53] on input "Save" at bounding box center [763, 54] width 36 height 21
type input "8000000"
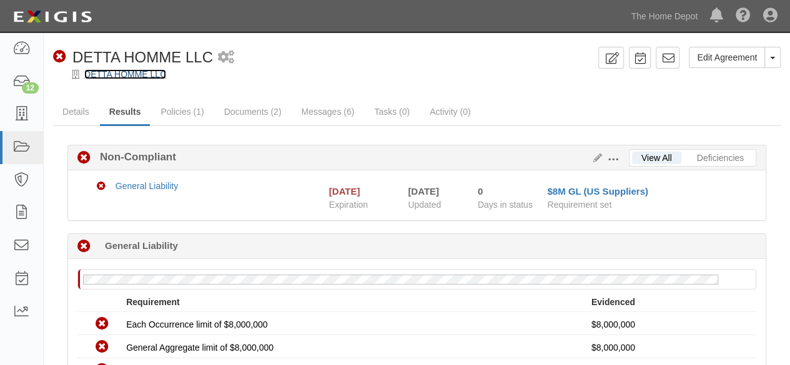
click at [126, 73] on link "DETTA HOMME LLC" at bounding box center [125, 74] width 82 height 10
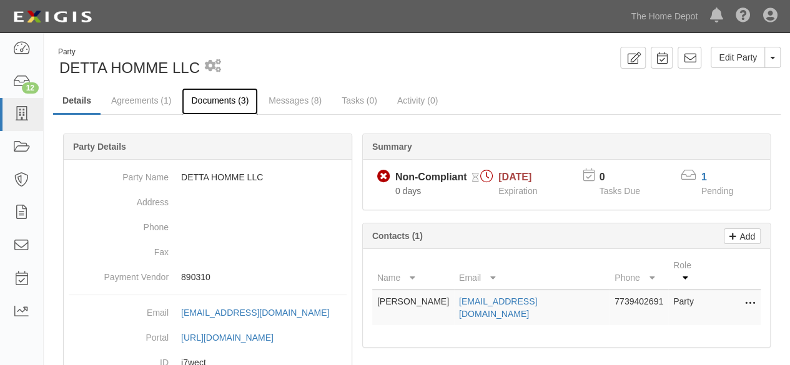
click at [222, 97] on link "Documents (3)" at bounding box center [220, 101] width 76 height 27
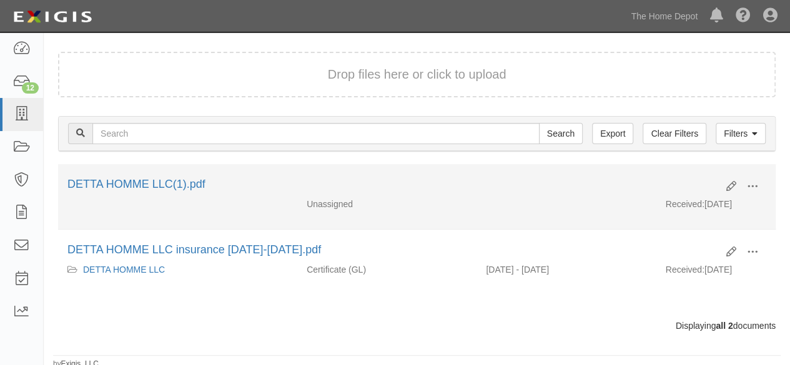
scroll to position [84, 0]
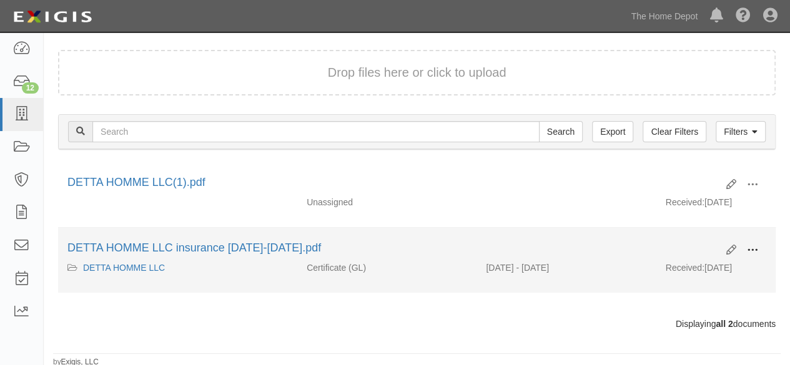
click at [750, 247] on span at bounding box center [752, 250] width 11 height 11
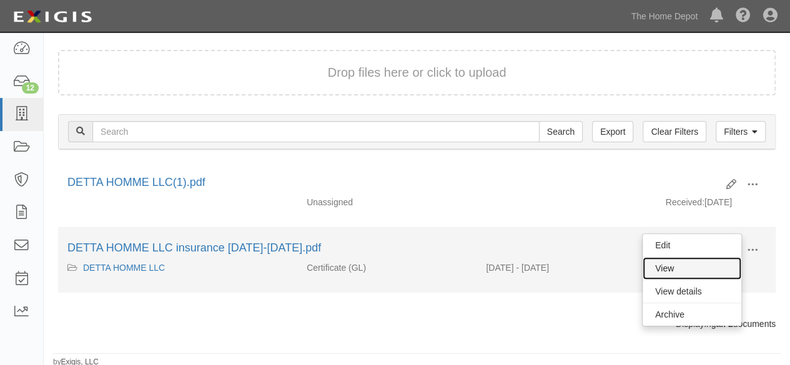
click at [711, 269] on link "View" at bounding box center [692, 268] width 99 height 22
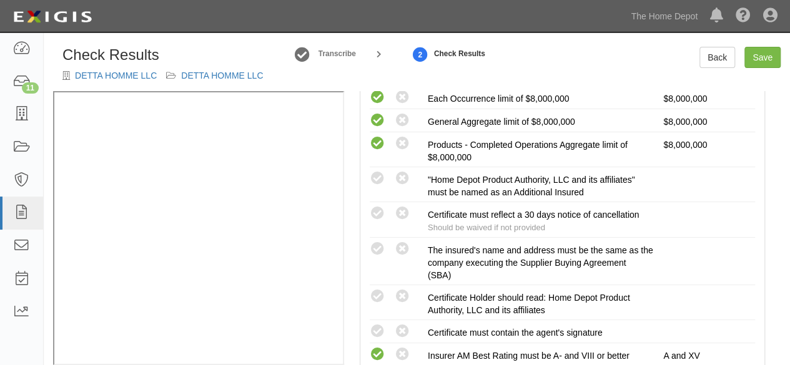
scroll to position [312, 0]
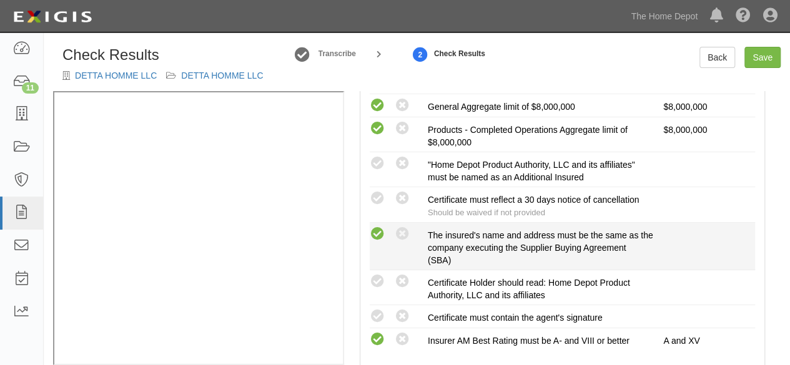
drag, startPoint x: 380, startPoint y: 228, endPoint x: 374, endPoint y: 232, distance: 7.6
click at [379, 229] on icon at bounding box center [378, 235] width 16 height 16
radio input "true"
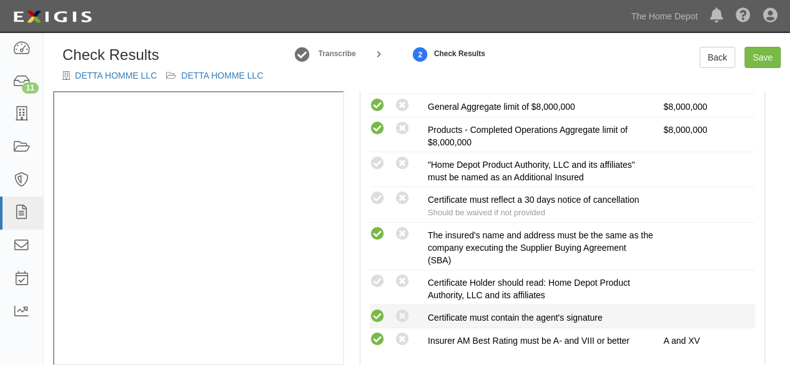
click at [379, 309] on icon at bounding box center [378, 317] width 16 height 16
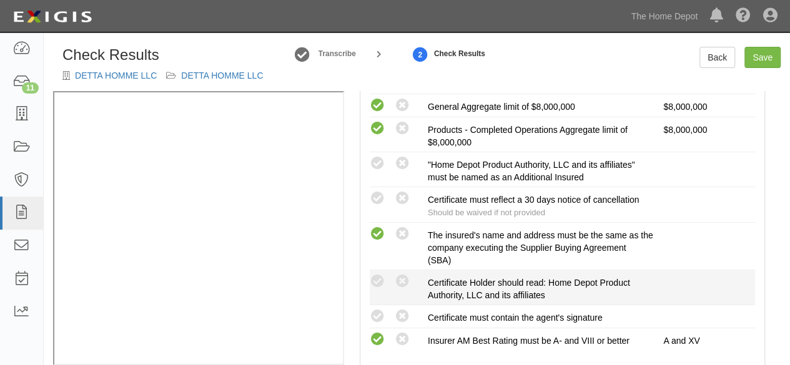
radio input "true"
click at [381, 277] on icon at bounding box center [378, 282] width 16 height 16
radio input "true"
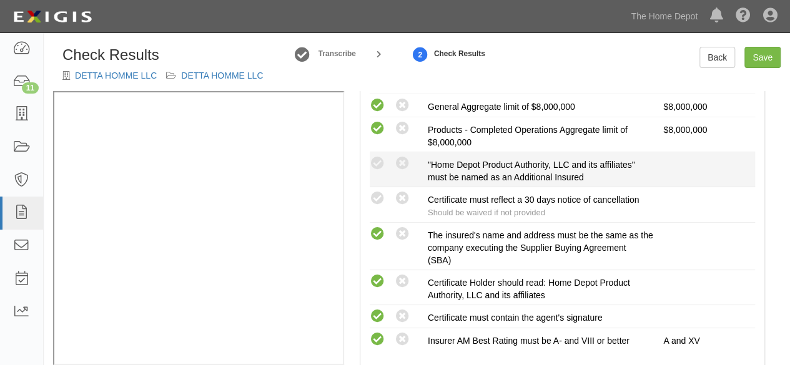
drag, startPoint x: 386, startPoint y: 158, endPoint x: 385, endPoint y: 165, distance: 6.9
click at [386, 161] on div "Compliant Waived: Non-Compliant" at bounding box center [399, 164] width 58 height 16
drag, startPoint x: 380, startPoint y: 159, endPoint x: 375, endPoint y: 179, distance: 20.6
click at [380, 162] on icon at bounding box center [378, 164] width 16 height 16
radio input "true"
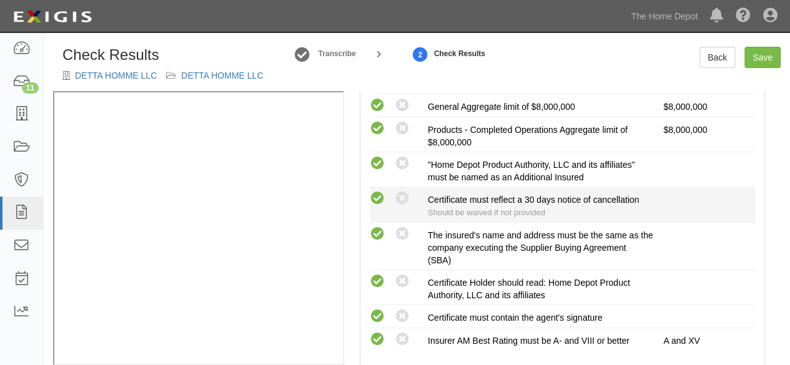
click at [384, 194] on icon at bounding box center [378, 199] width 16 height 16
radio input "true"
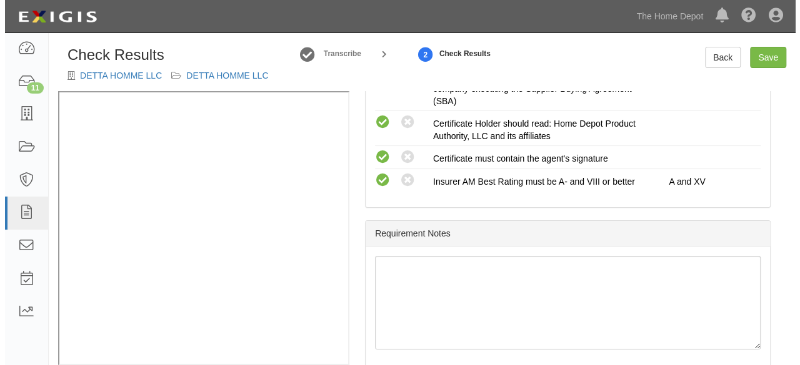
scroll to position [490, 0]
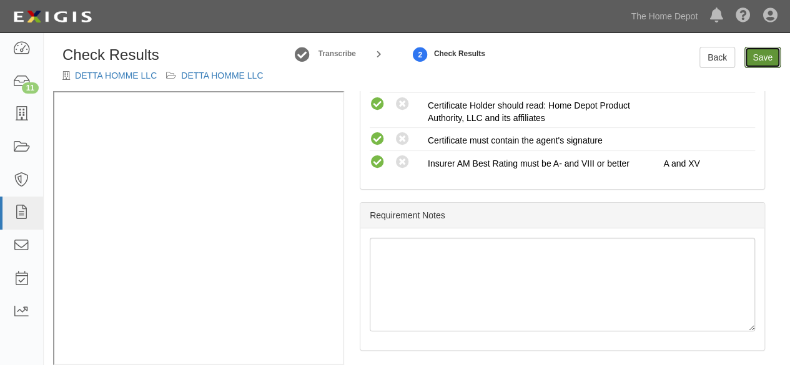
click at [761, 59] on link "Save" at bounding box center [763, 57] width 36 height 21
radio input "true"
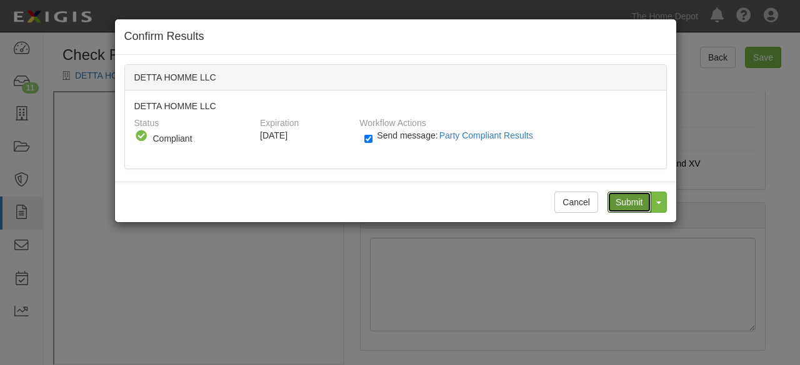
drag, startPoint x: 619, startPoint y: 201, endPoint x: 607, endPoint y: 201, distance: 11.9
click at [619, 203] on input "Submit" at bounding box center [629, 202] width 44 height 21
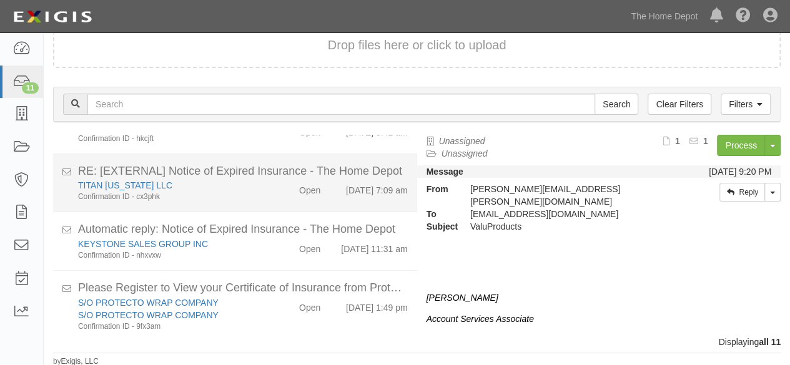
scroll to position [462, 0]
